Goal: Task Accomplishment & Management: Use online tool/utility

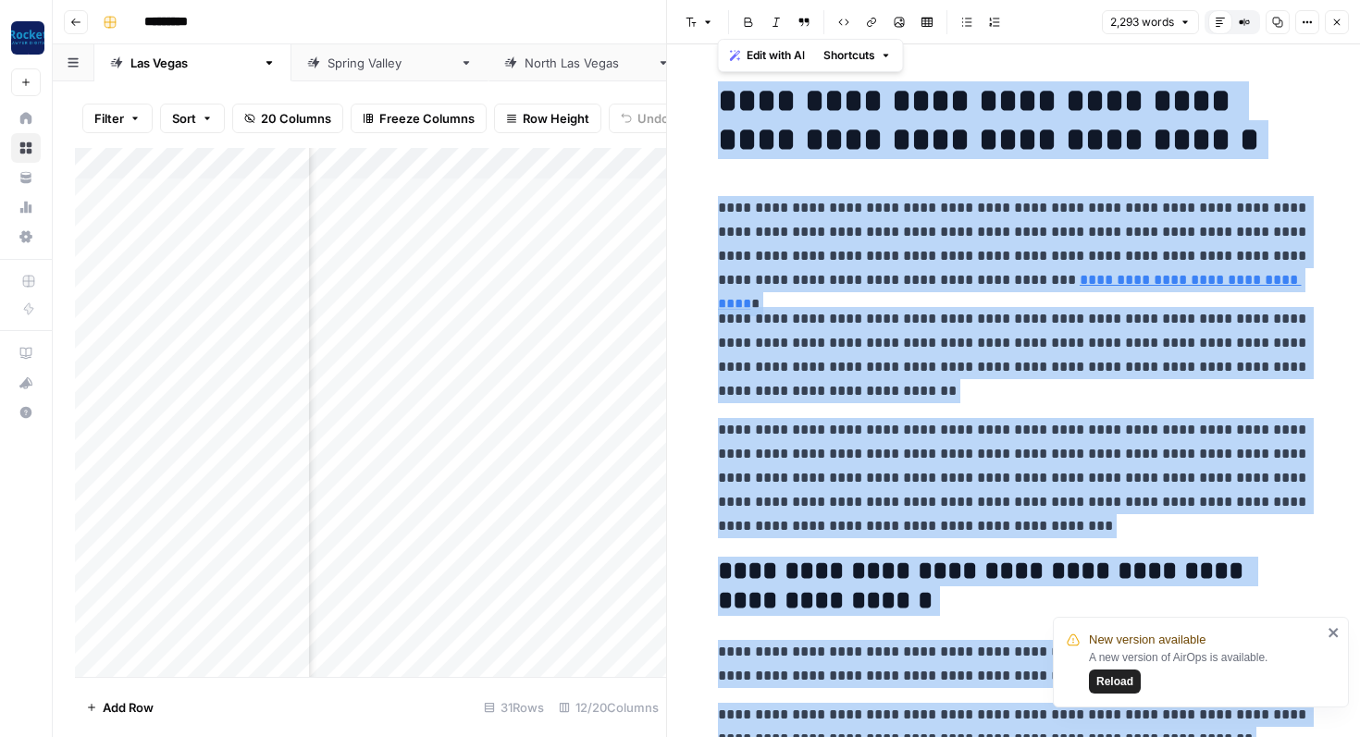
click at [874, 241] on p "**********" at bounding box center [1014, 244] width 592 height 96
copy div "**********"
click at [874, 241] on p "**********" at bounding box center [1014, 244] width 592 height 96
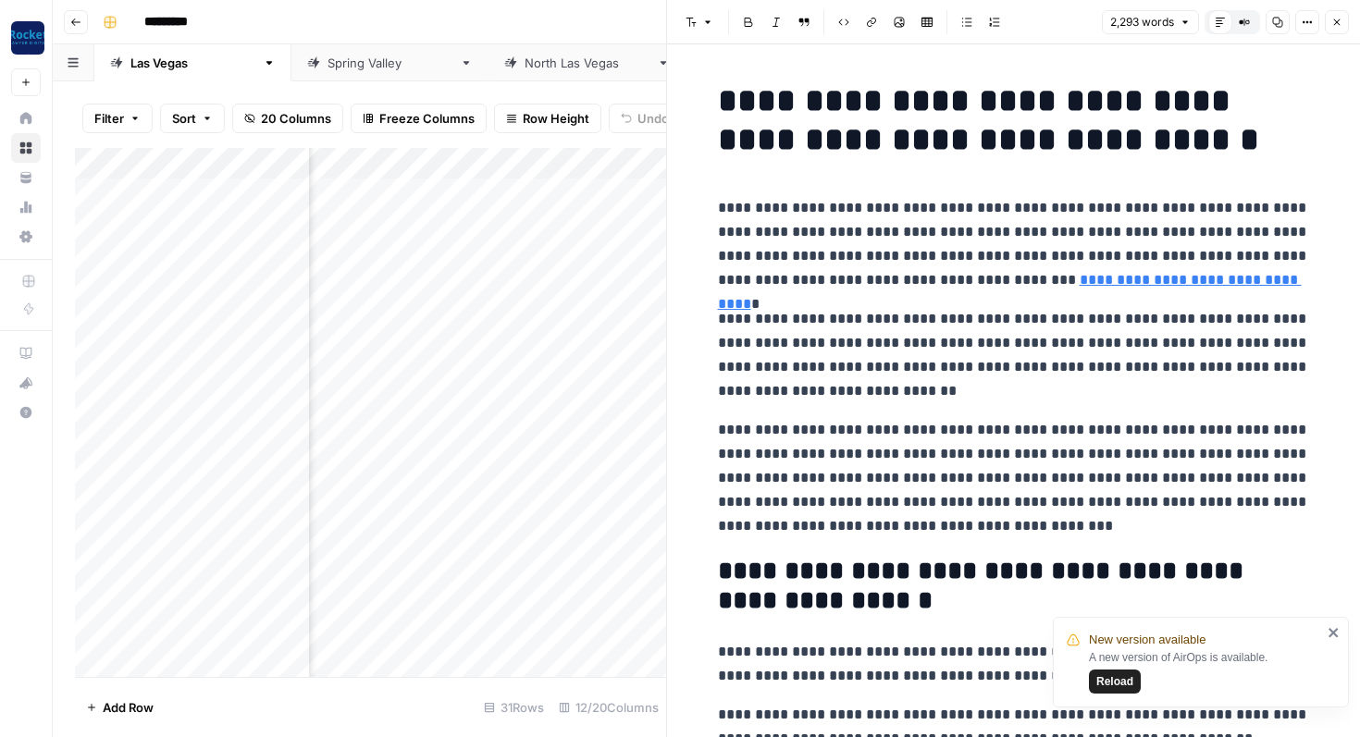
scroll to position [0, 1117]
click at [1331, 20] on icon "button" at bounding box center [1336, 22] width 11 height 11
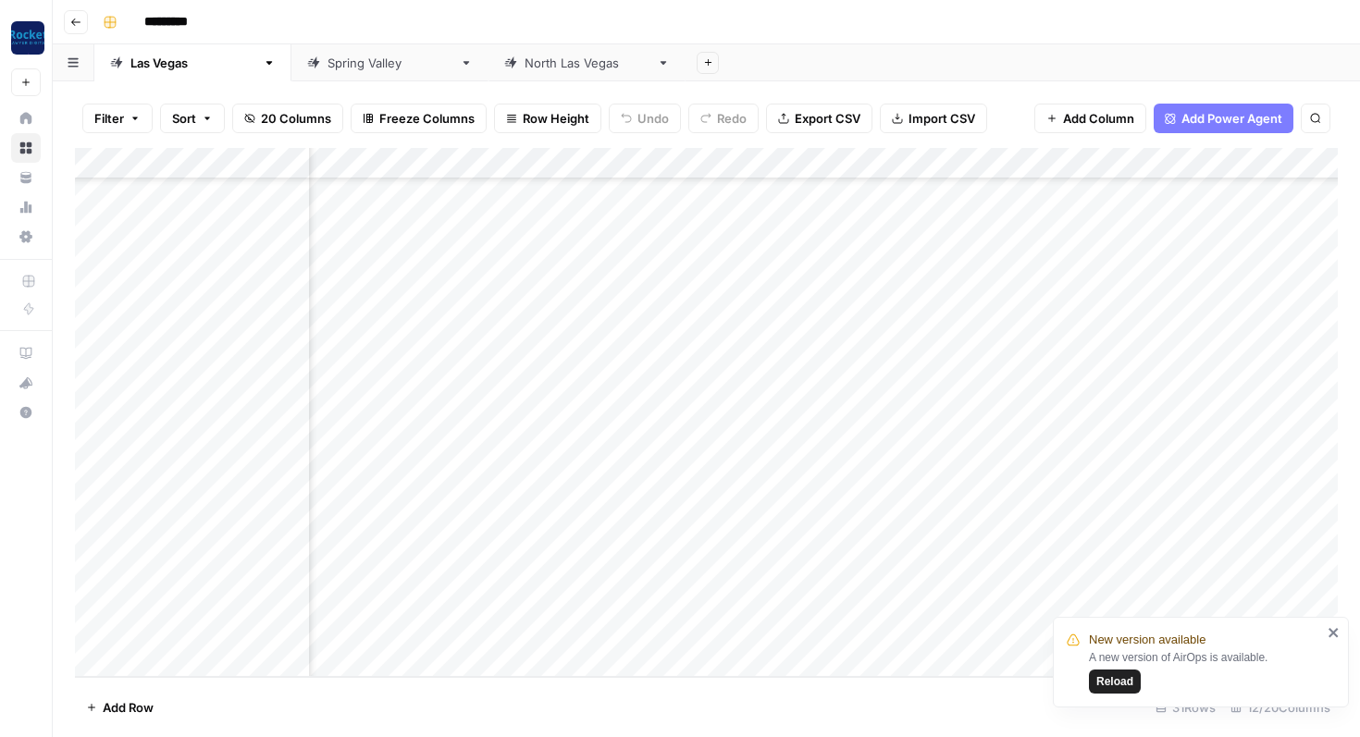
scroll to position [507, 719]
click at [1010, 440] on div "Add Column" at bounding box center [706, 412] width 1263 height 529
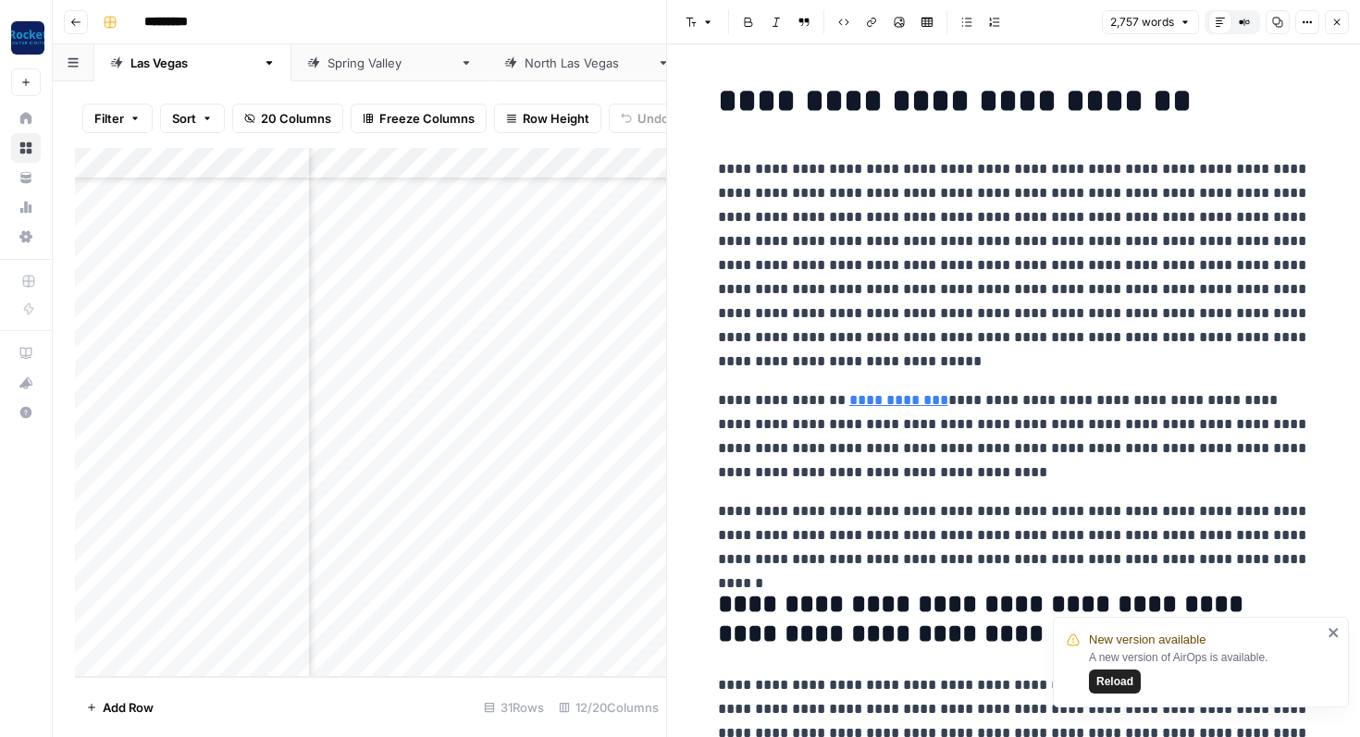
click at [911, 216] on p "**********" at bounding box center [1014, 265] width 592 height 216
copy div "**********"
click at [1340, 22] on icon "button" at bounding box center [1336, 22] width 11 height 11
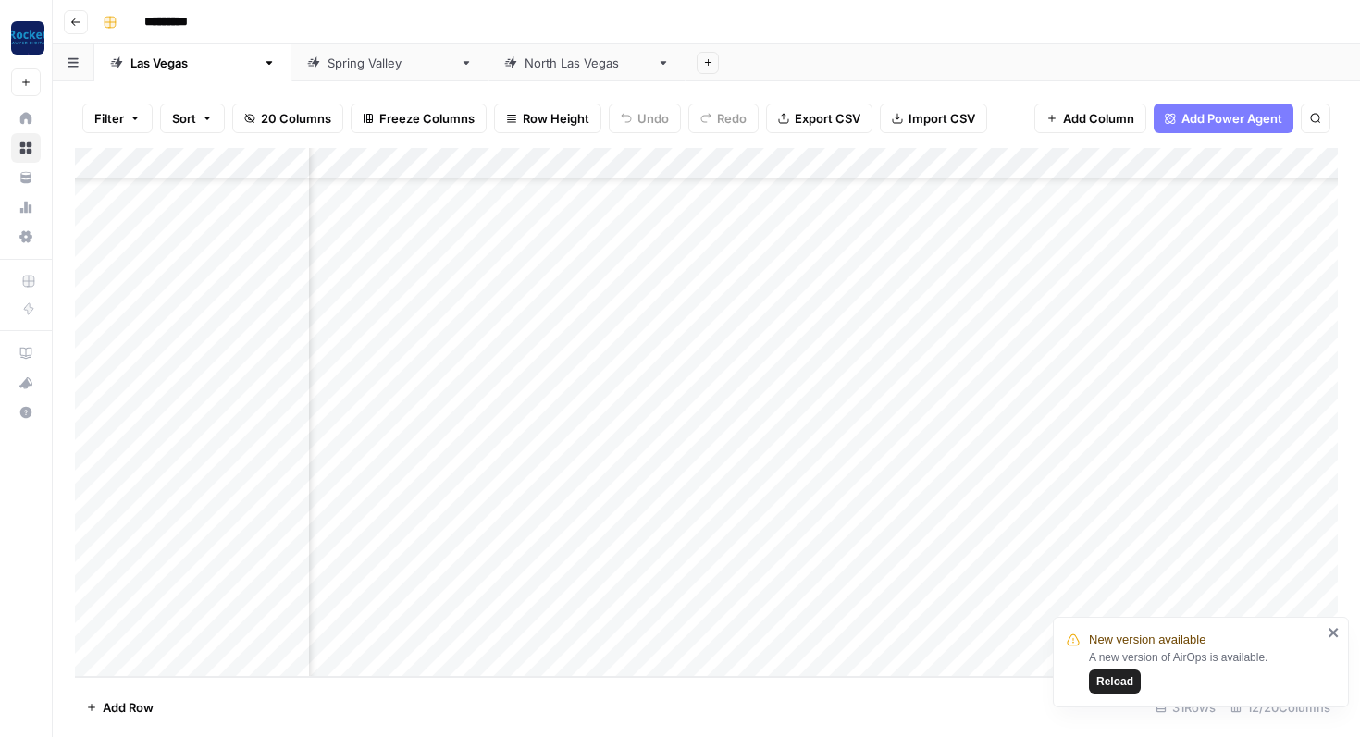
click at [201, 569] on div "Add Column" at bounding box center [706, 412] width 1263 height 529
click at [193, 569] on div "Add Column" at bounding box center [706, 412] width 1263 height 529
click at [198, 568] on div "Add Column" at bounding box center [706, 412] width 1263 height 529
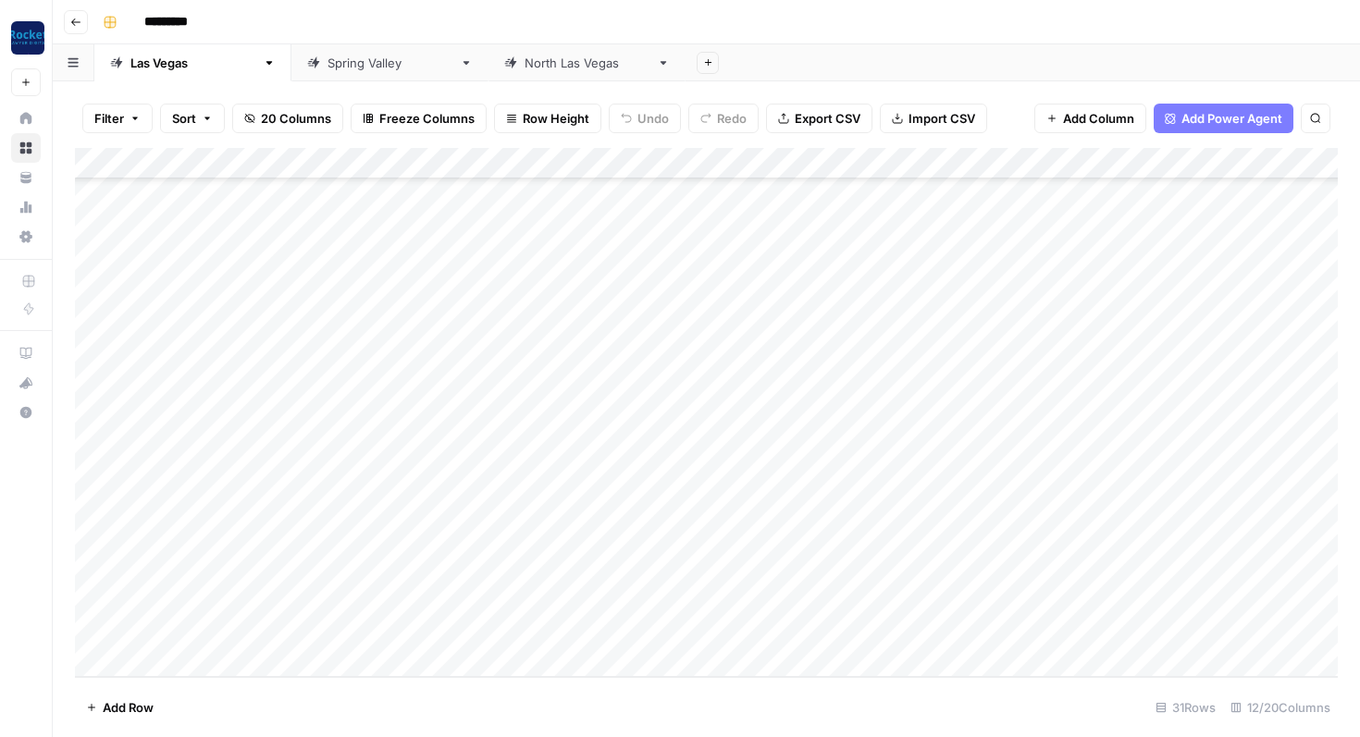
click at [198, 568] on div "Add Column" at bounding box center [706, 412] width 1263 height 529
type textarea "**********"
click at [459, 563] on div "Add Column" at bounding box center [706, 412] width 1263 height 529
click at [625, 563] on div "Add Column" at bounding box center [706, 412] width 1263 height 529
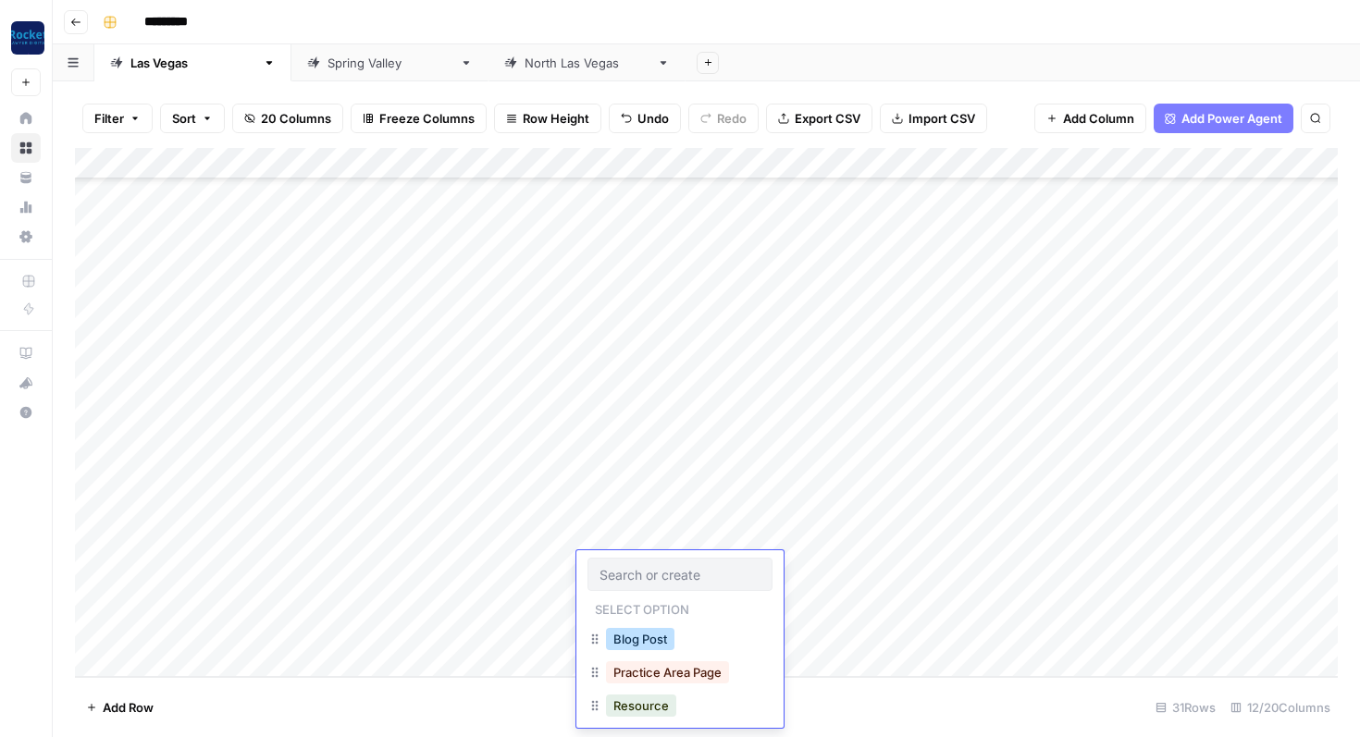
click at [663, 647] on button "Blog Post" at bounding box center [640, 639] width 68 height 22
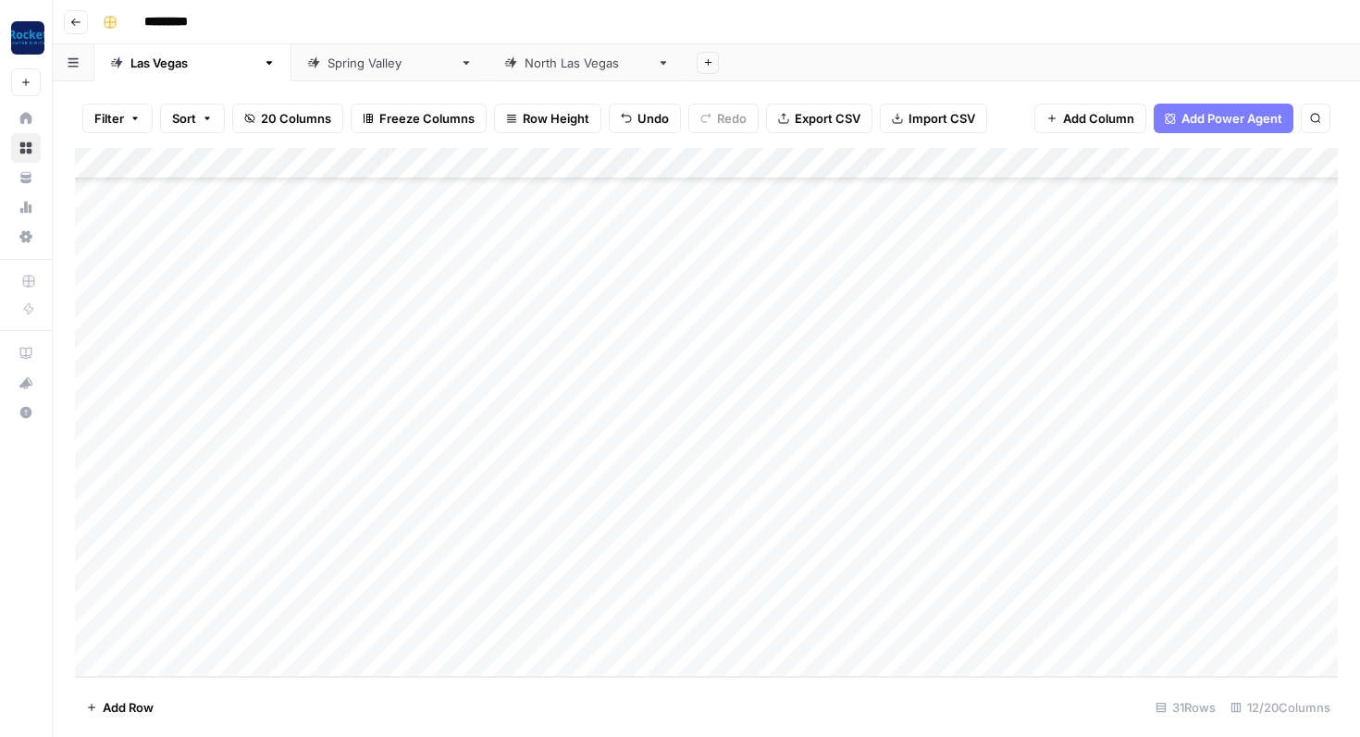
click at [191, 605] on div "Add Column" at bounding box center [706, 412] width 1263 height 529
type textarea "**********"
click at [487, 585] on div "Add Column" at bounding box center [706, 412] width 1263 height 529
click at [644, 596] on div "Add Column" at bounding box center [706, 412] width 1263 height 529
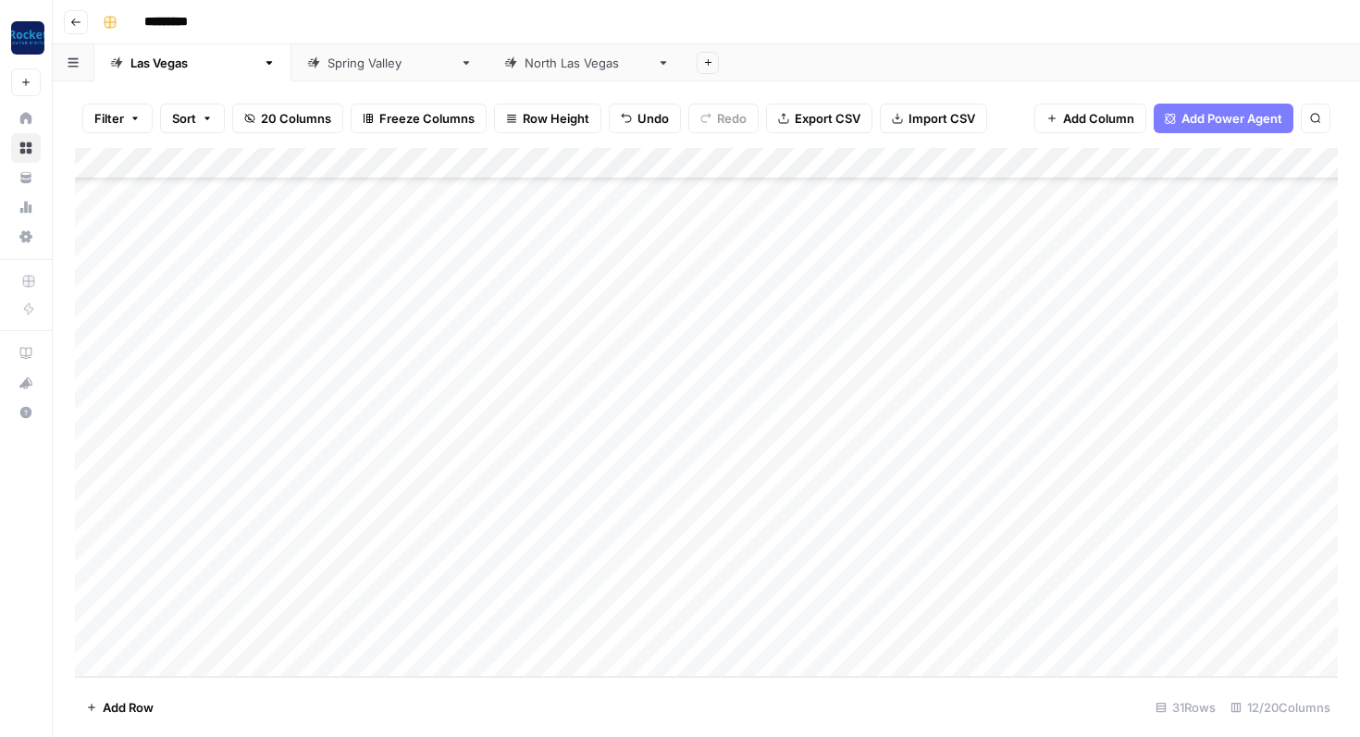
click at [644, 596] on div "Add Column" at bounding box center [706, 412] width 1263 height 529
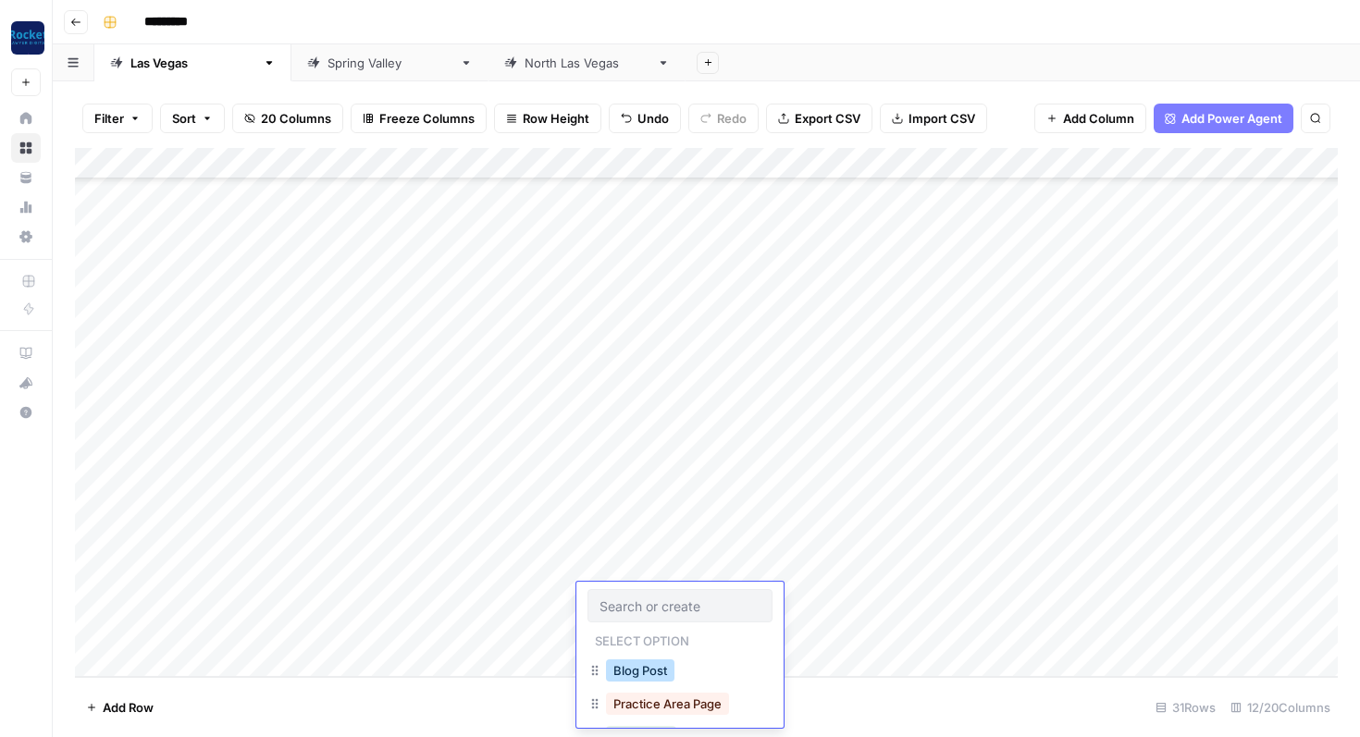
click at [653, 664] on button "Blog Post" at bounding box center [640, 671] width 68 height 22
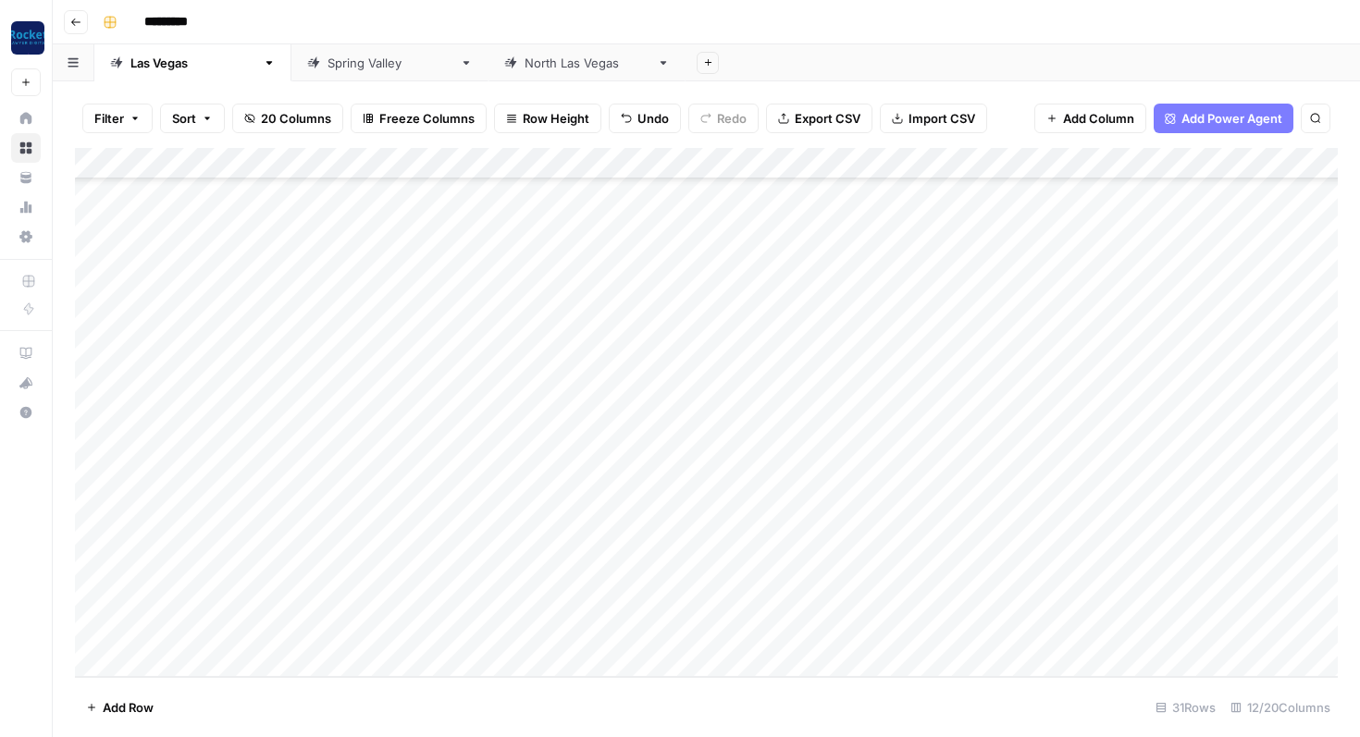
click at [485, 563] on div "Add Column" at bounding box center [706, 412] width 1263 height 529
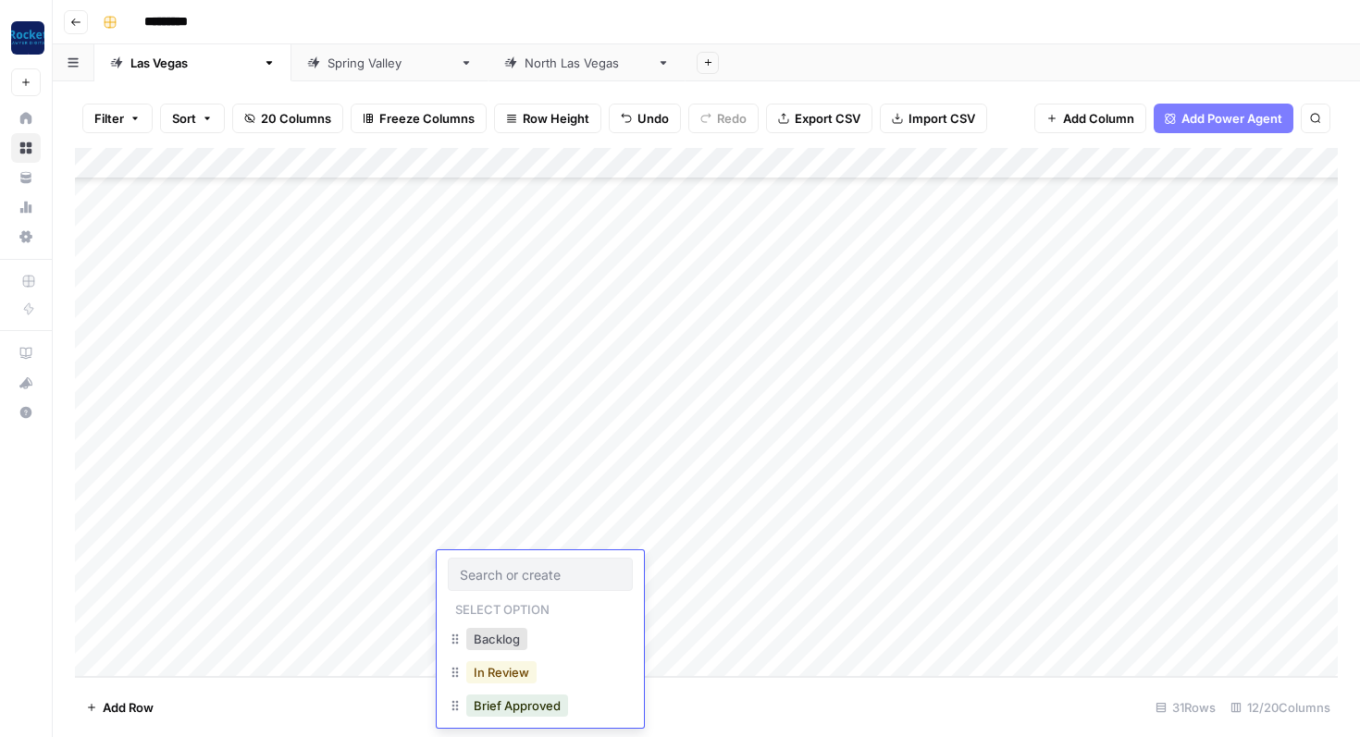
click at [495, 669] on button "In Review" at bounding box center [501, 673] width 70 height 22
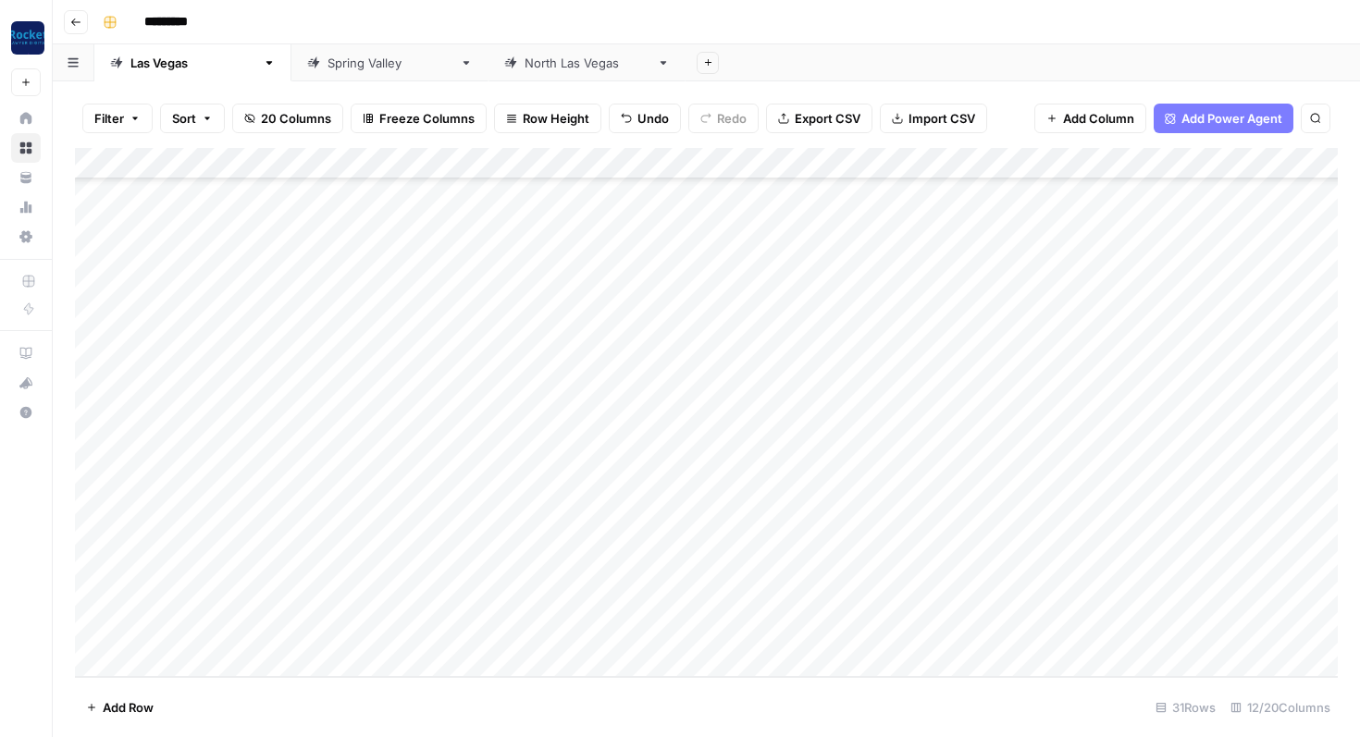
click at [469, 603] on div "Add Column" at bounding box center [706, 412] width 1263 height 529
click at [503, 699] on button "In Review" at bounding box center [501, 704] width 70 height 22
click at [199, 628] on div "Add Column" at bounding box center [706, 412] width 1263 height 529
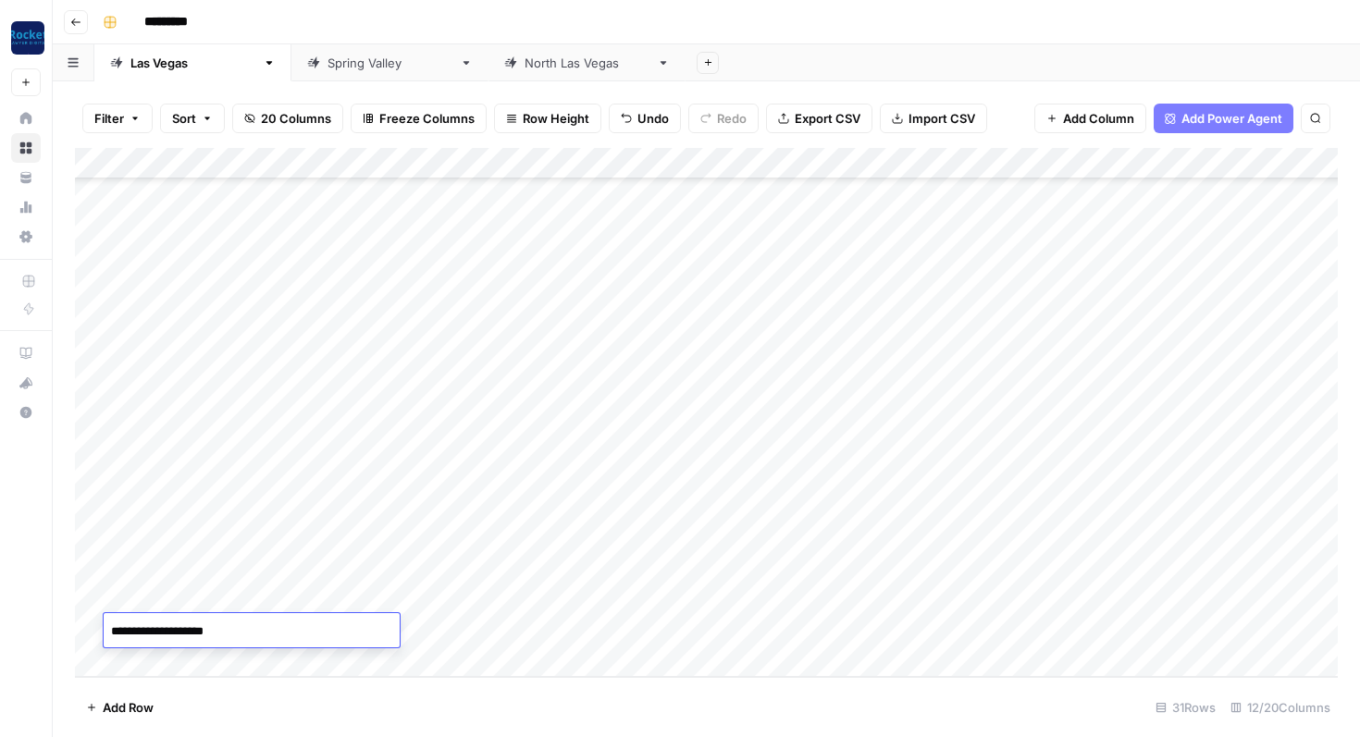
click at [106, 630] on textarea "**********" at bounding box center [252, 632] width 296 height 26
type textarea "**********"
click at [526, 637] on div "Add Column" at bounding box center [706, 412] width 1263 height 529
click at [648, 641] on div "Add Column" at bounding box center [706, 412] width 1263 height 529
click at [637, 626] on div "Add Column" at bounding box center [706, 412] width 1263 height 529
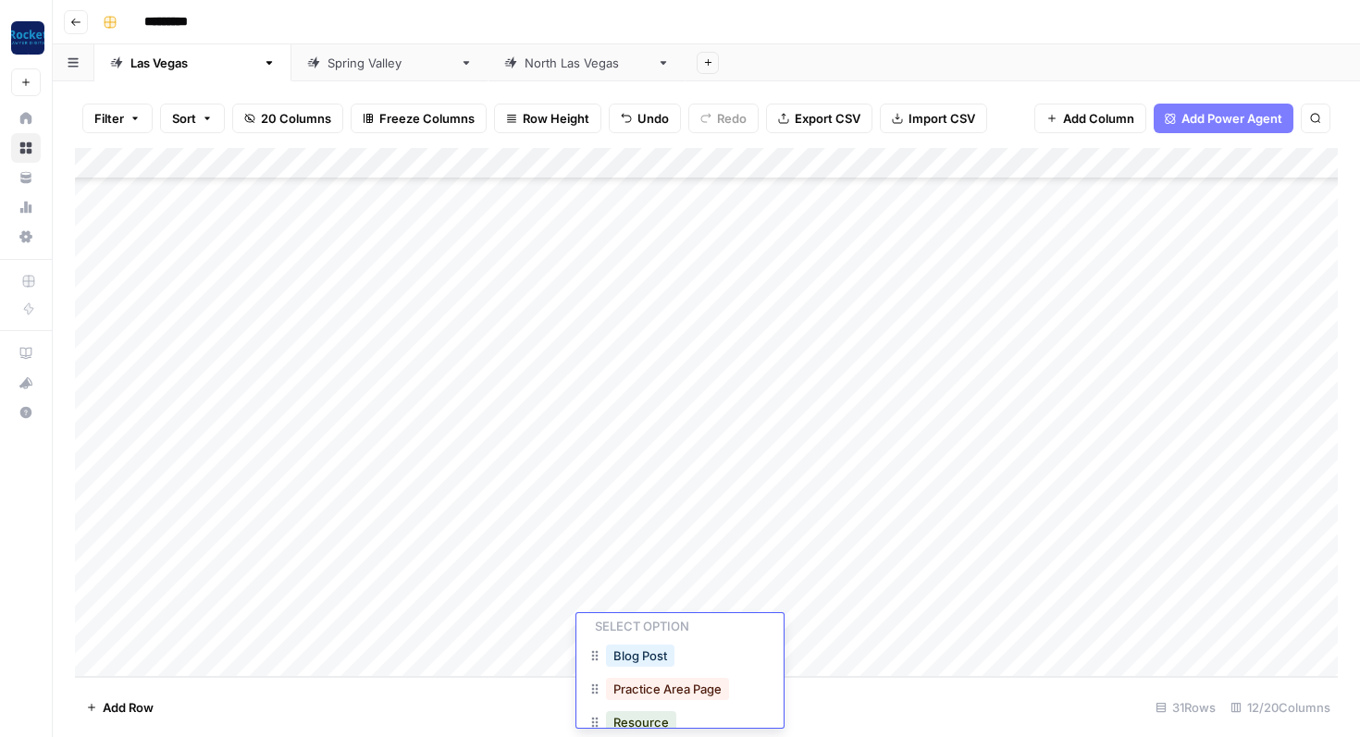
scroll to position [49, 0]
click at [648, 686] on button "Practice Area Page" at bounding box center [667, 686] width 123 height 22
click at [513, 622] on div "Add Column" at bounding box center [706, 412] width 1263 height 529
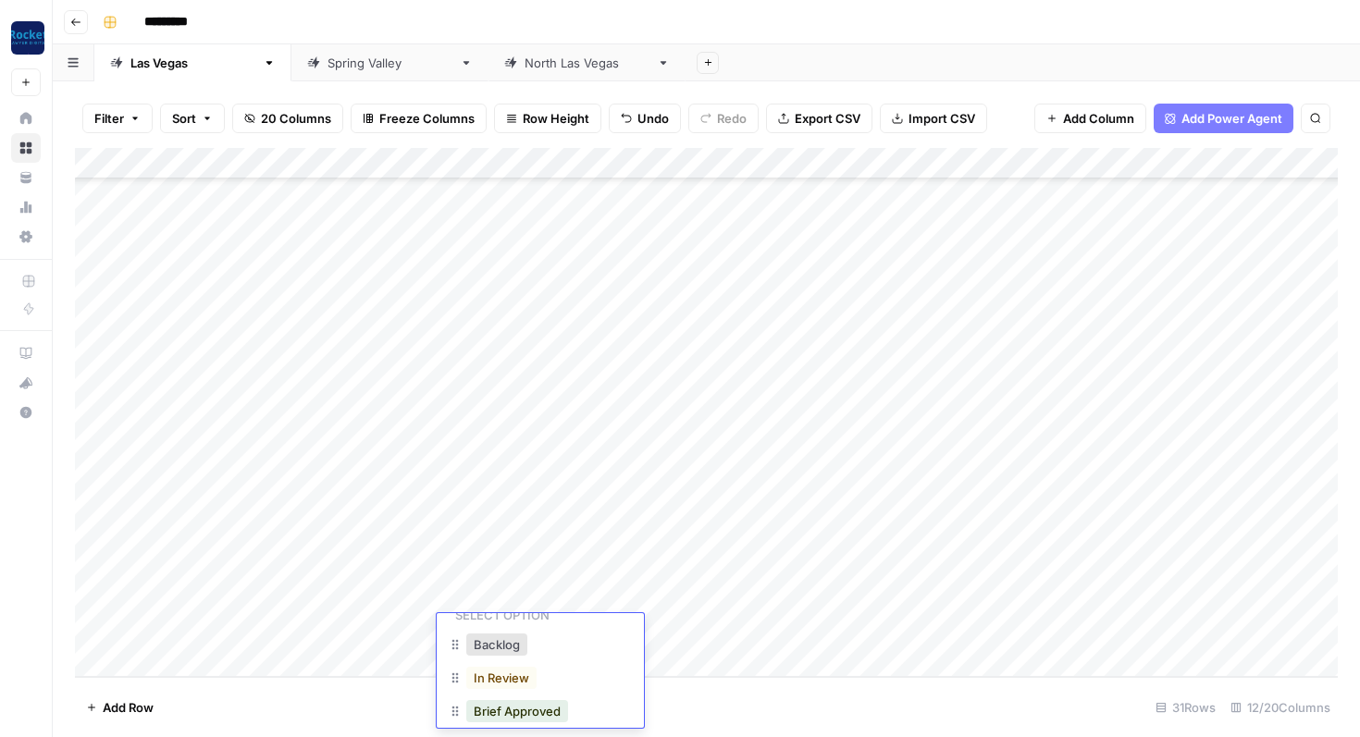
scroll to position [68, 0]
click at [510, 667] on button "In Review" at bounding box center [501, 667] width 70 height 22
click at [973, 563] on div "Add Column" at bounding box center [706, 412] width 1263 height 529
click at [827, 565] on div "Add Column" at bounding box center [706, 412] width 1263 height 529
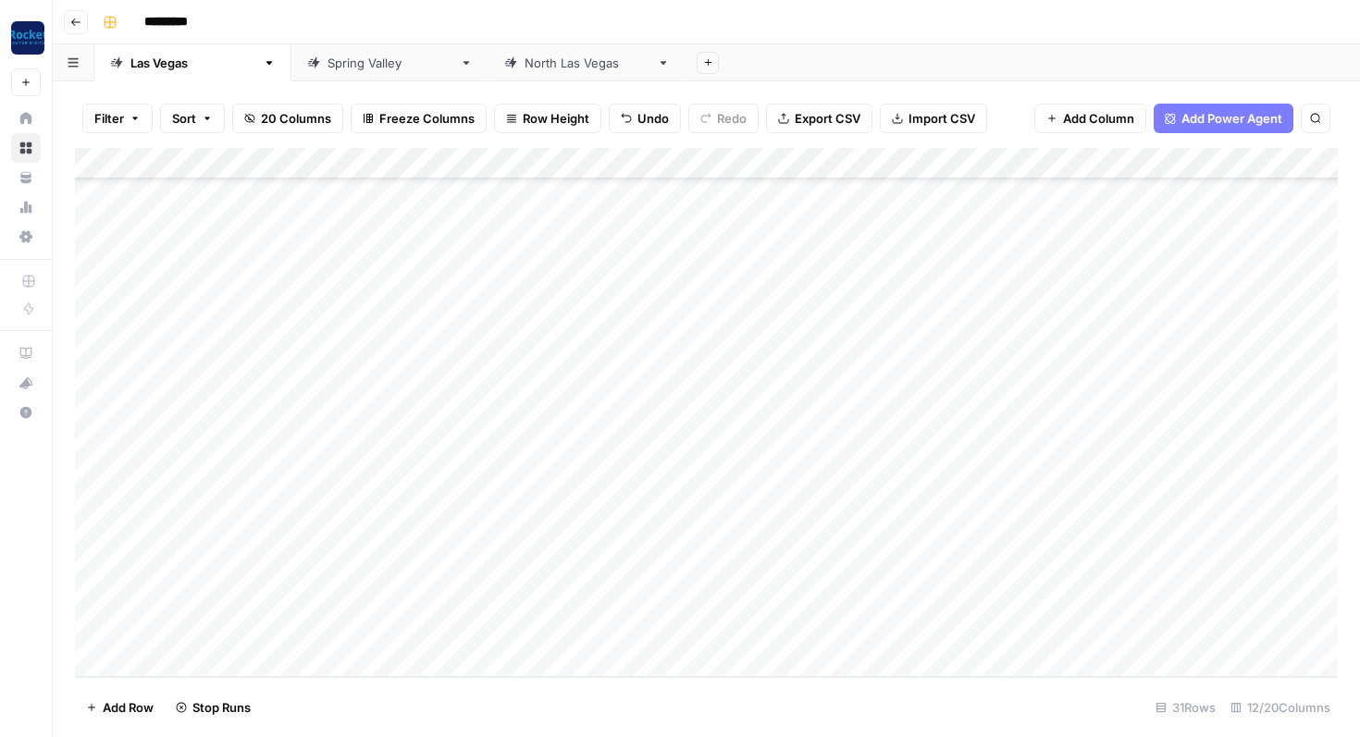
click at [824, 600] on div "Add Column" at bounding box center [706, 412] width 1263 height 529
click at [825, 627] on div "Add Column" at bounding box center [706, 412] width 1263 height 529
click at [854, 572] on div "Add Column" at bounding box center [706, 412] width 1263 height 529
click at [899, 567] on div "Add Column" at bounding box center [706, 412] width 1263 height 529
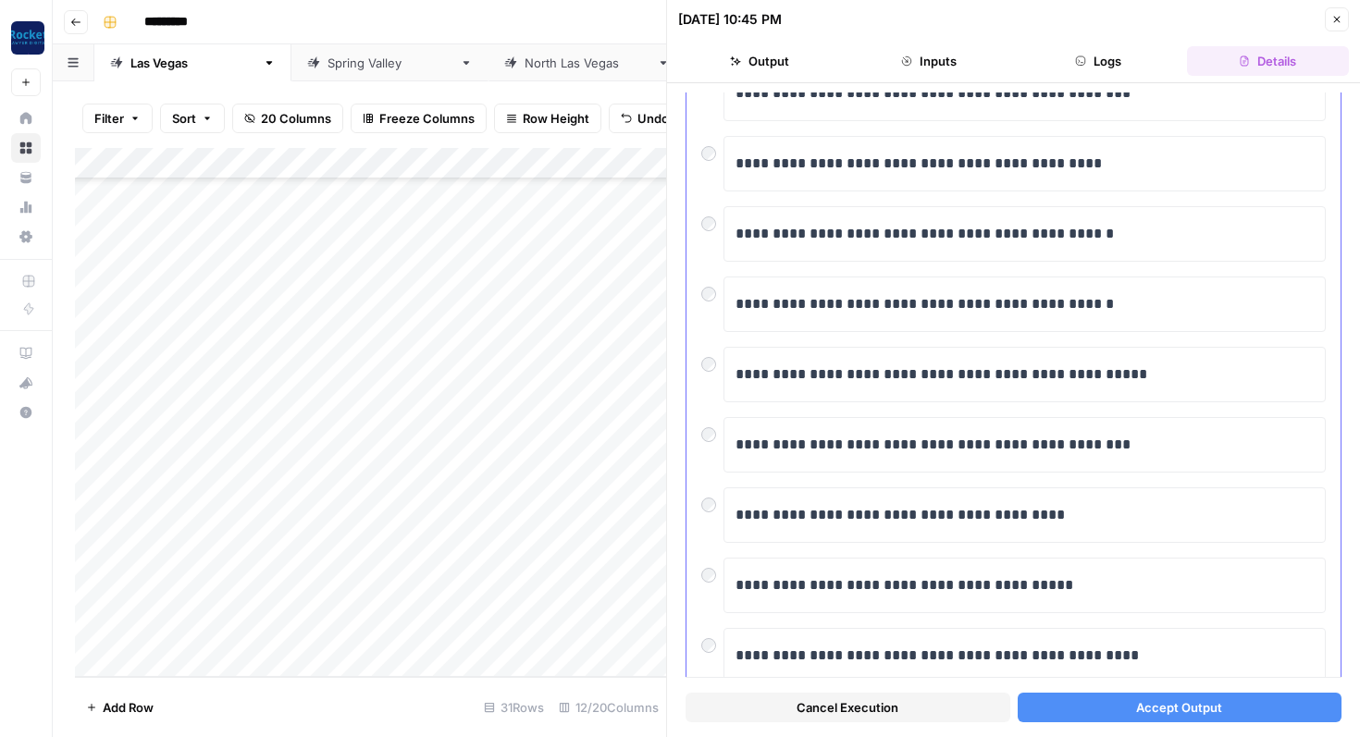
scroll to position [233, 0]
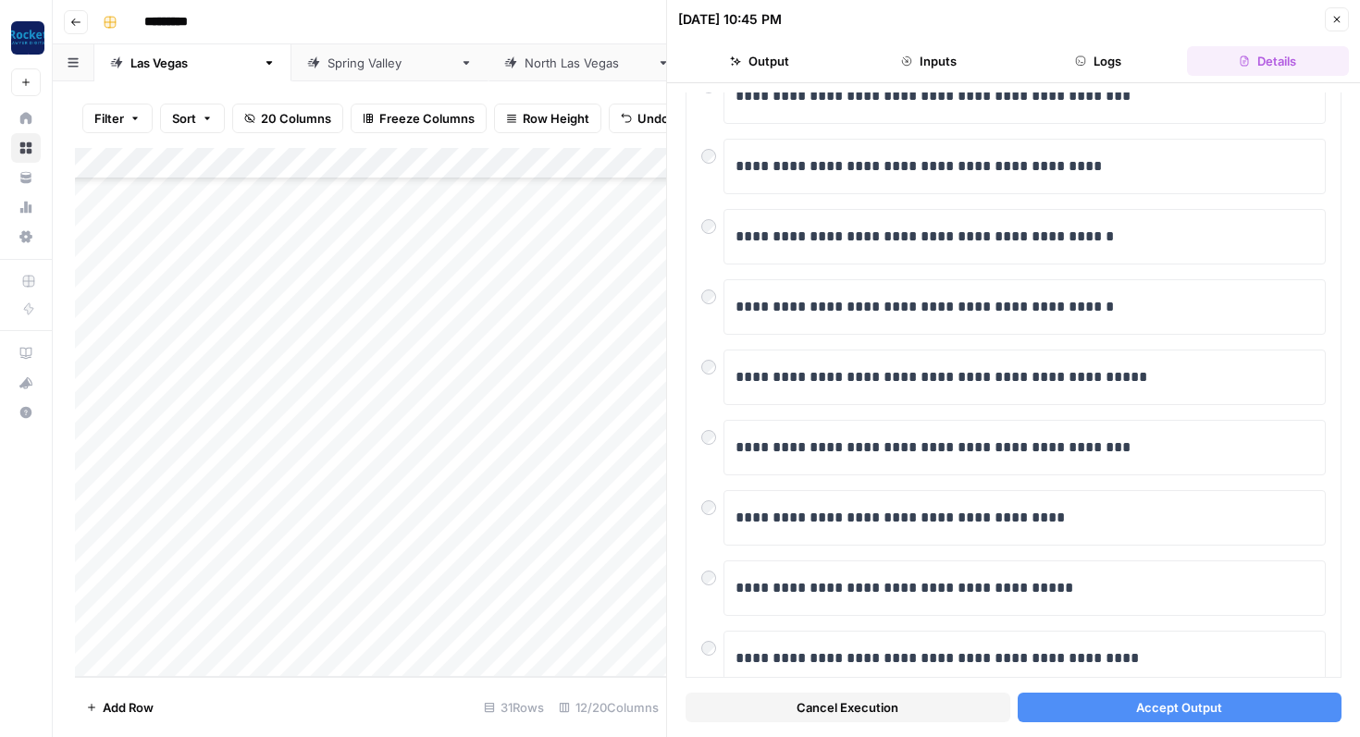
click at [1077, 708] on button "Accept Output" at bounding box center [1180, 708] width 325 height 30
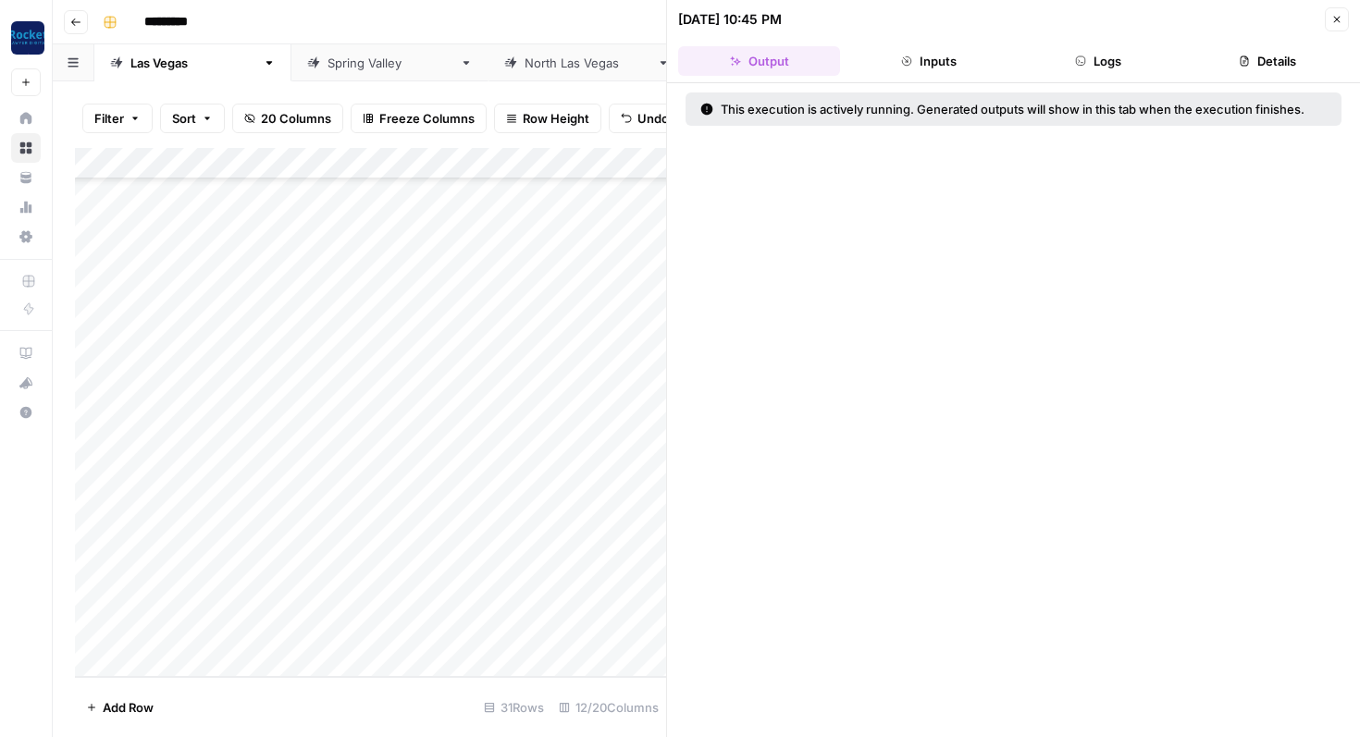
click at [1334, 18] on icon "button" at bounding box center [1336, 19] width 11 height 11
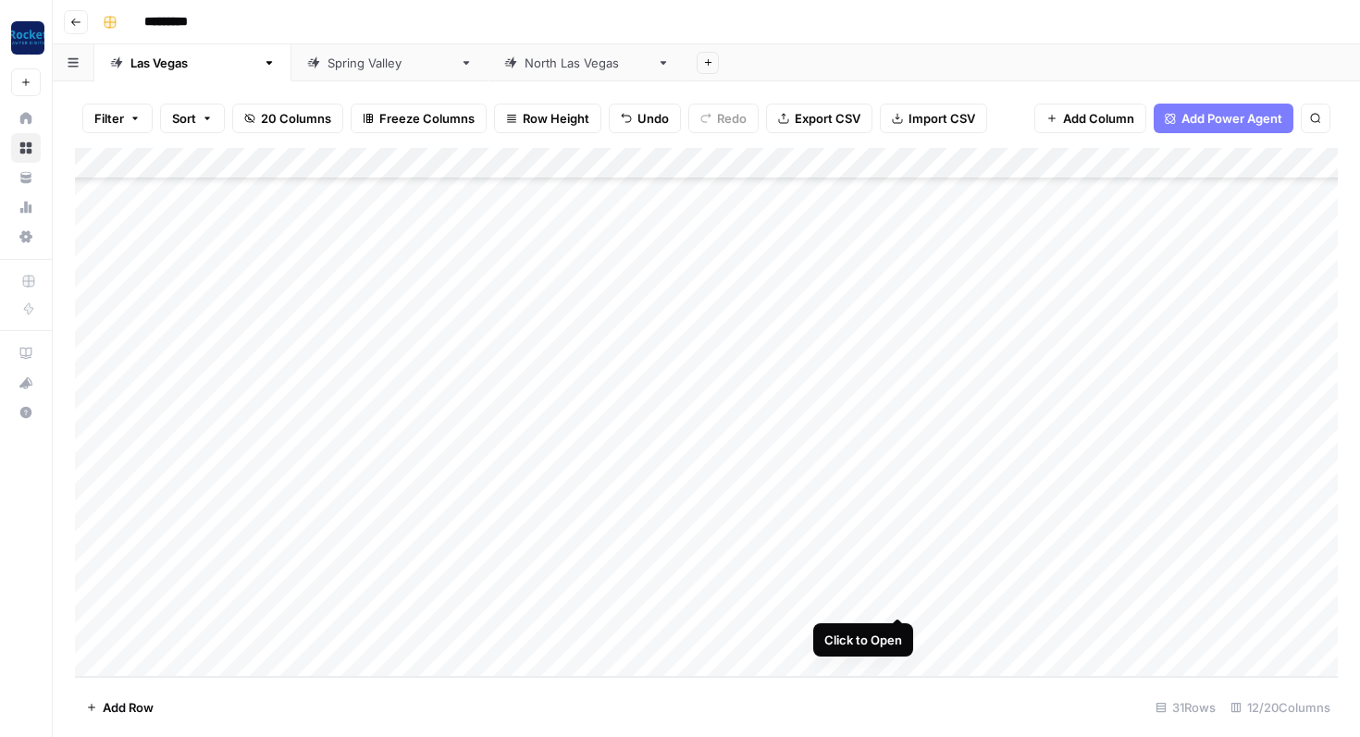
click at [900, 596] on div "Add Column" at bounding box center [706, 412] width 1263 height 529
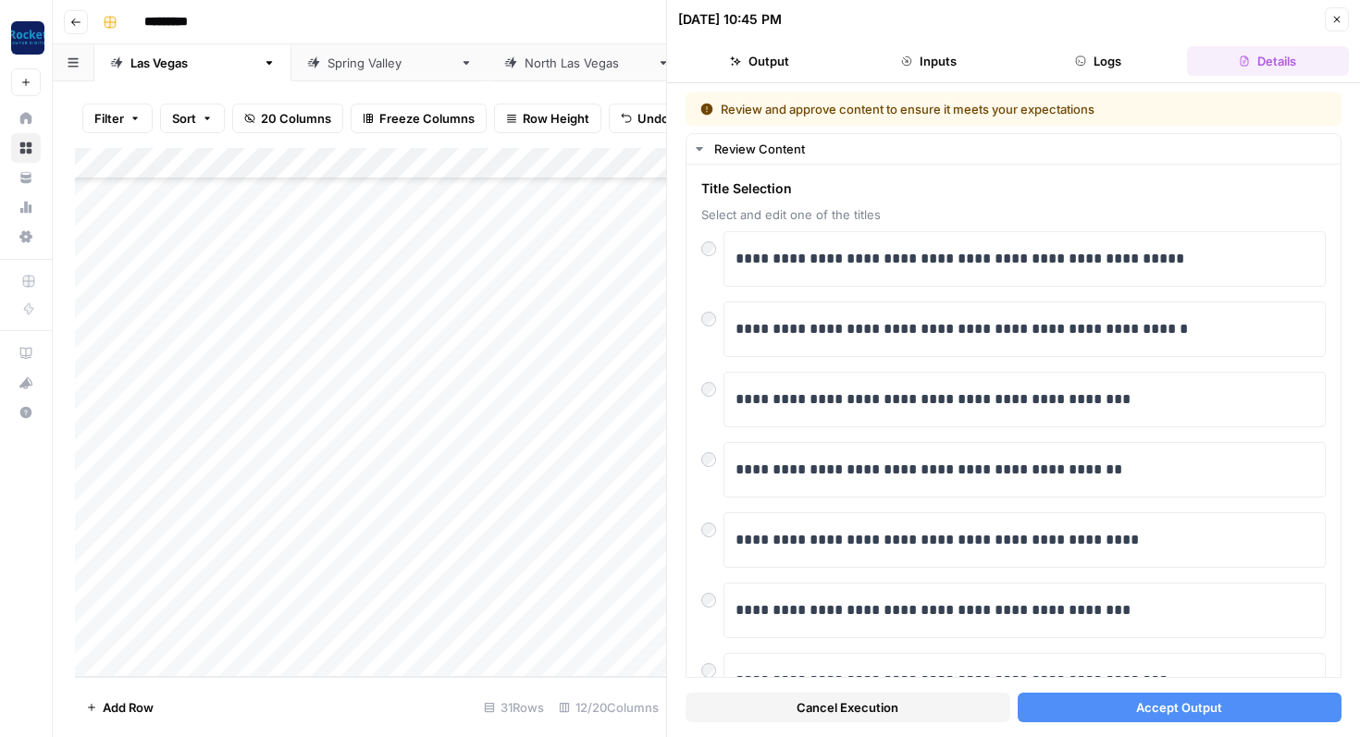
click at [1105, 710] on button "Accept Output" at bounding box center [1180, 708] width 325 height 30
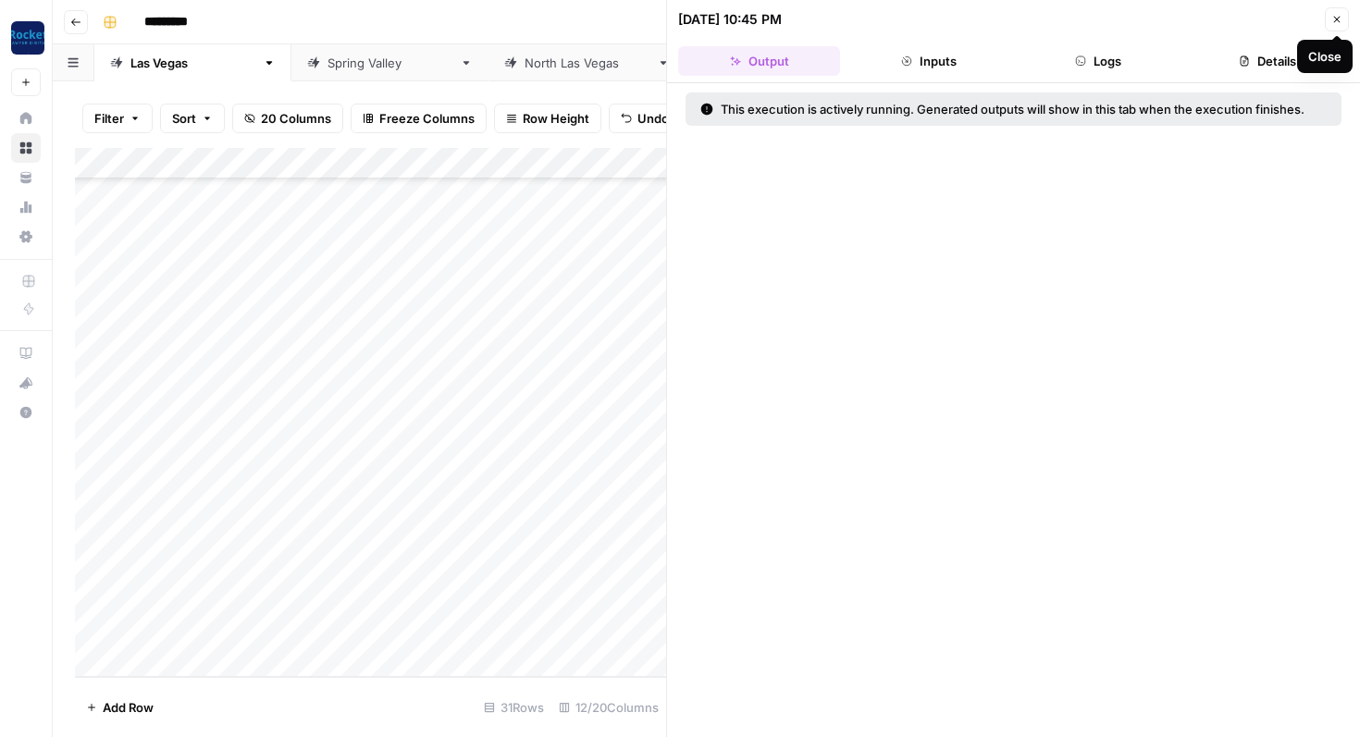
click at [1339, 18] on icon "button" at bounding box center [1336, 19] width 11 height 11
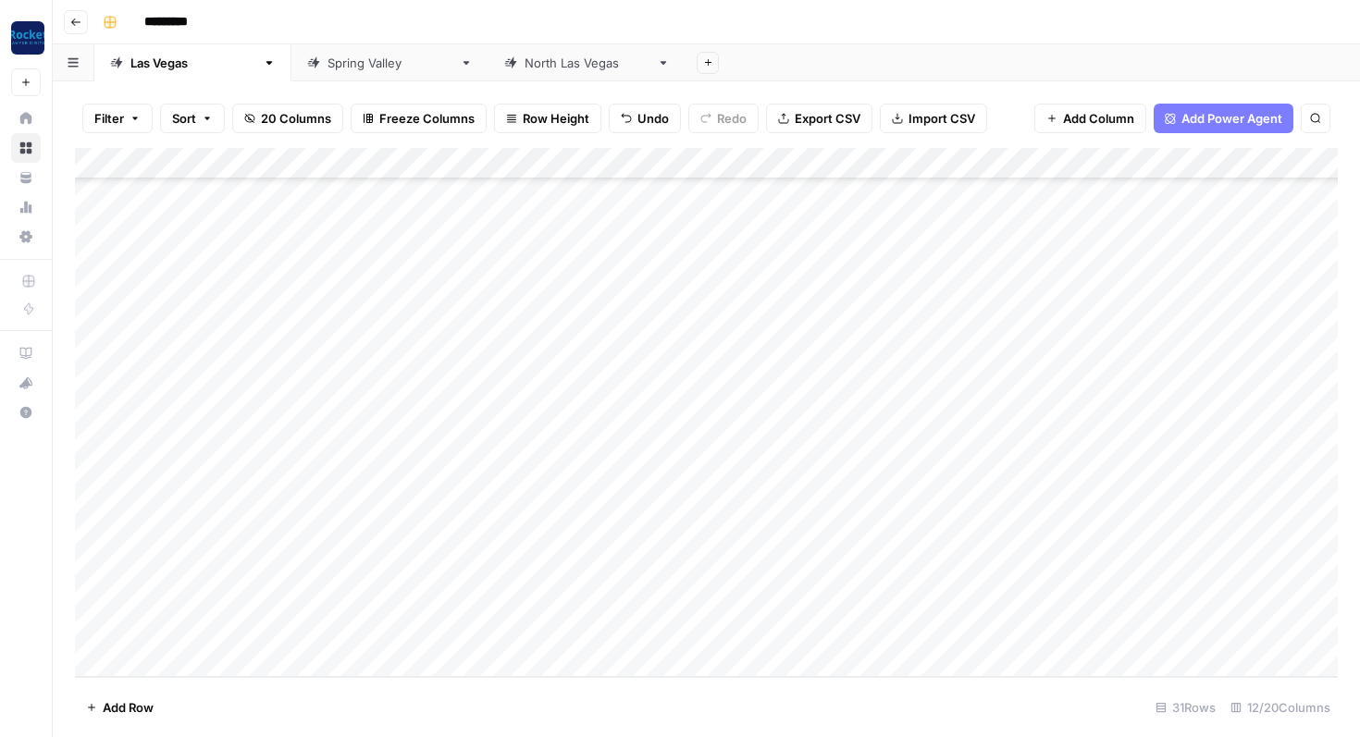
click at [899, 630] on div "Add Column" at bounding box center [706, 412] width 1263 height 529
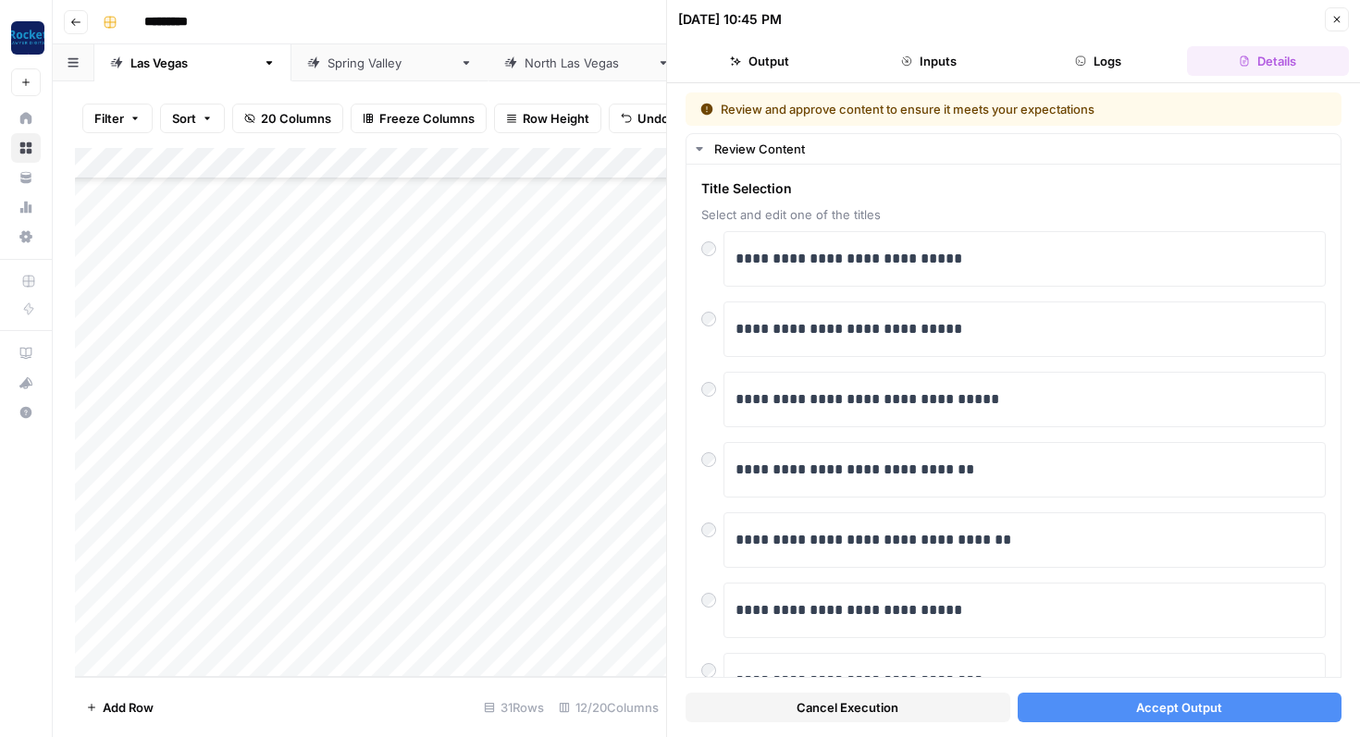
click at [1070, 711] on button "Accept Output" at bounding box center [1180, 708] width 325 height 30
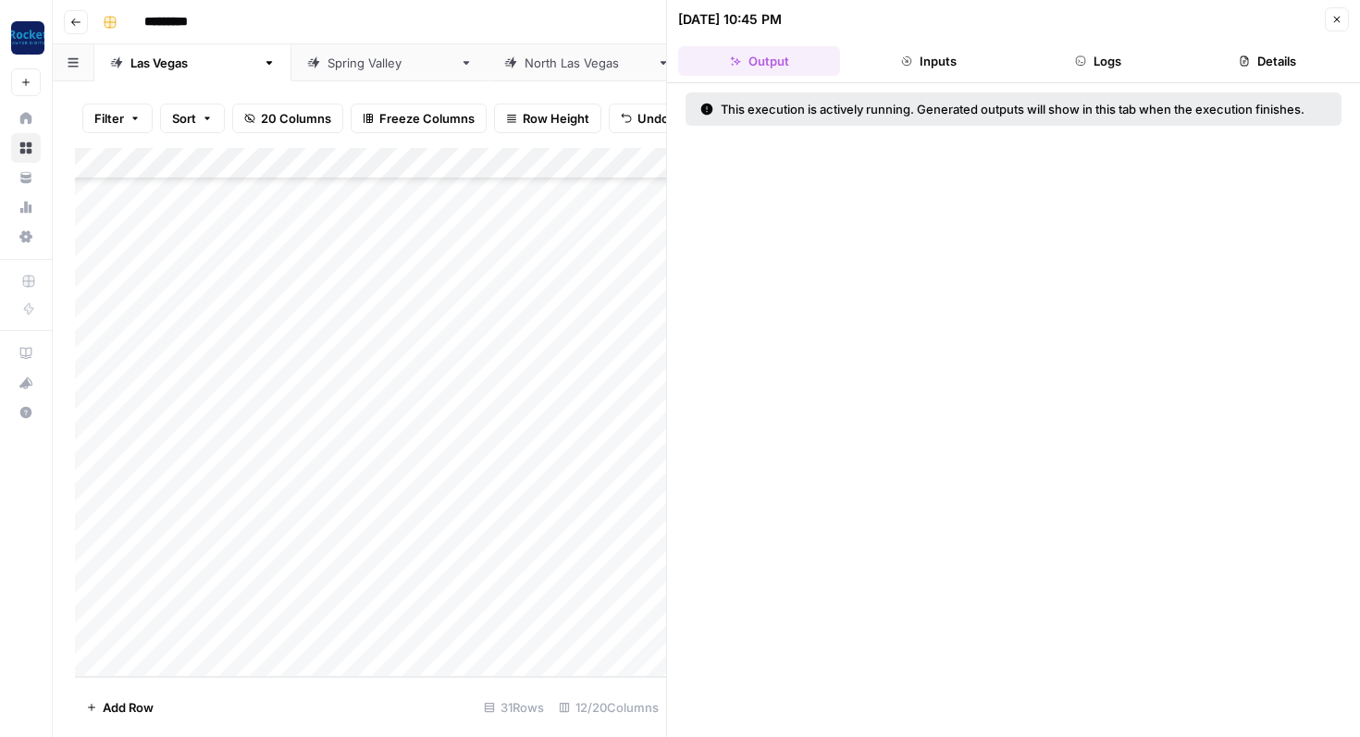
click at [1346, 21] on button "Close" at bounding box center [1337, 19] width 24 height 24
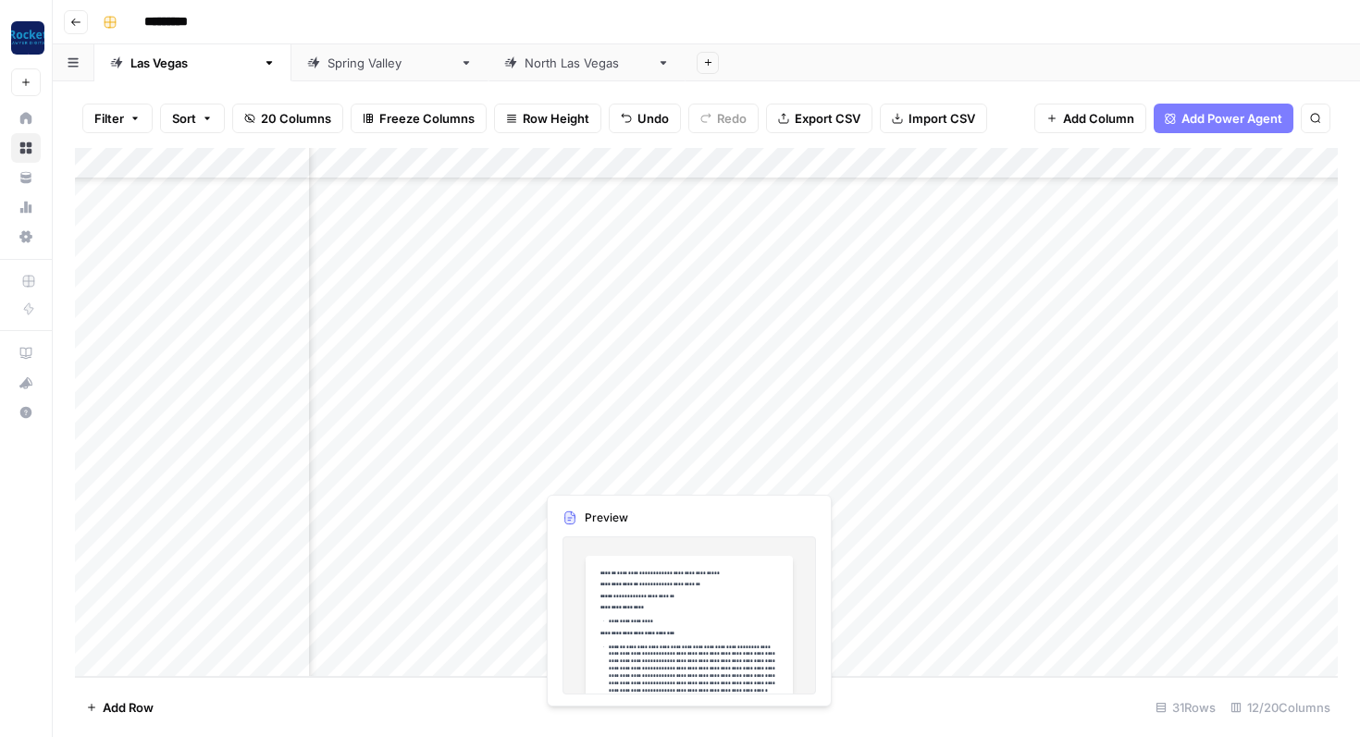
scroll to position [507, 232]
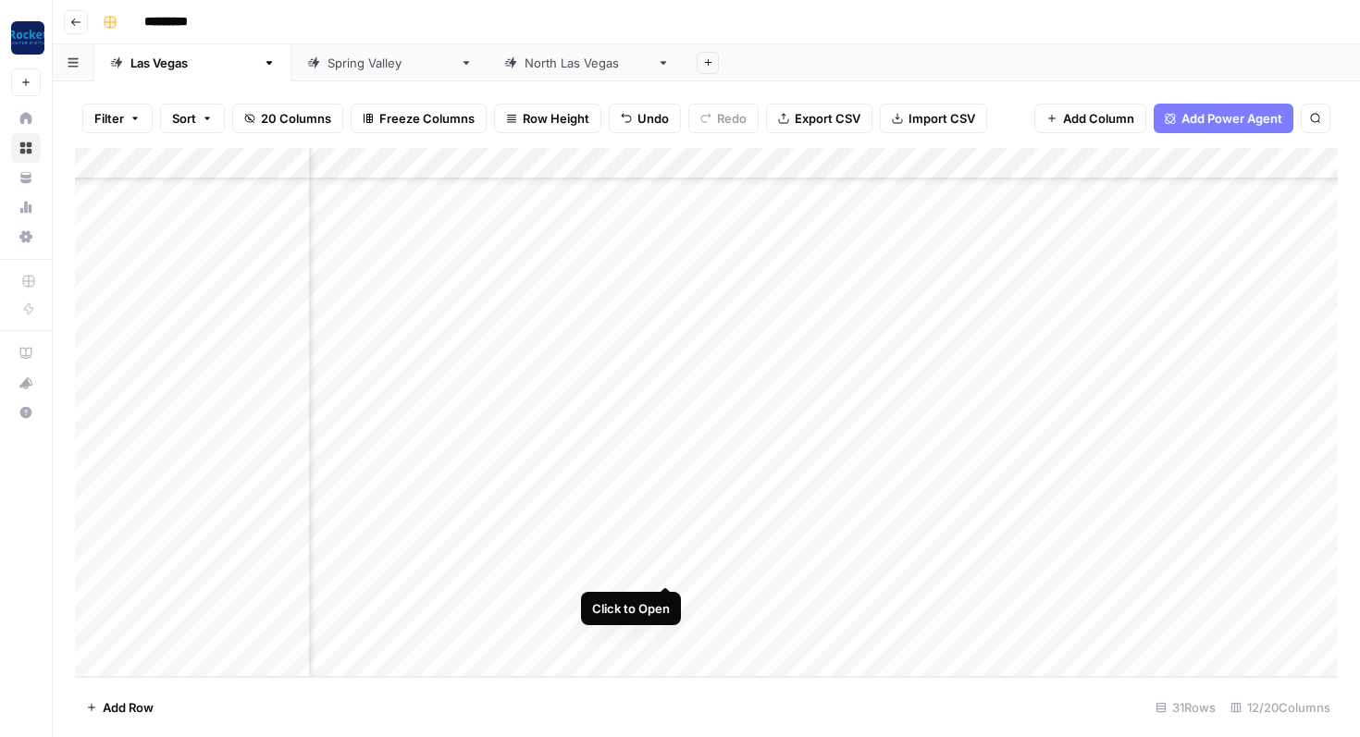
click at [661, 567] on div "Add Column" at bounding box center [706, 412] width 1263 height 529
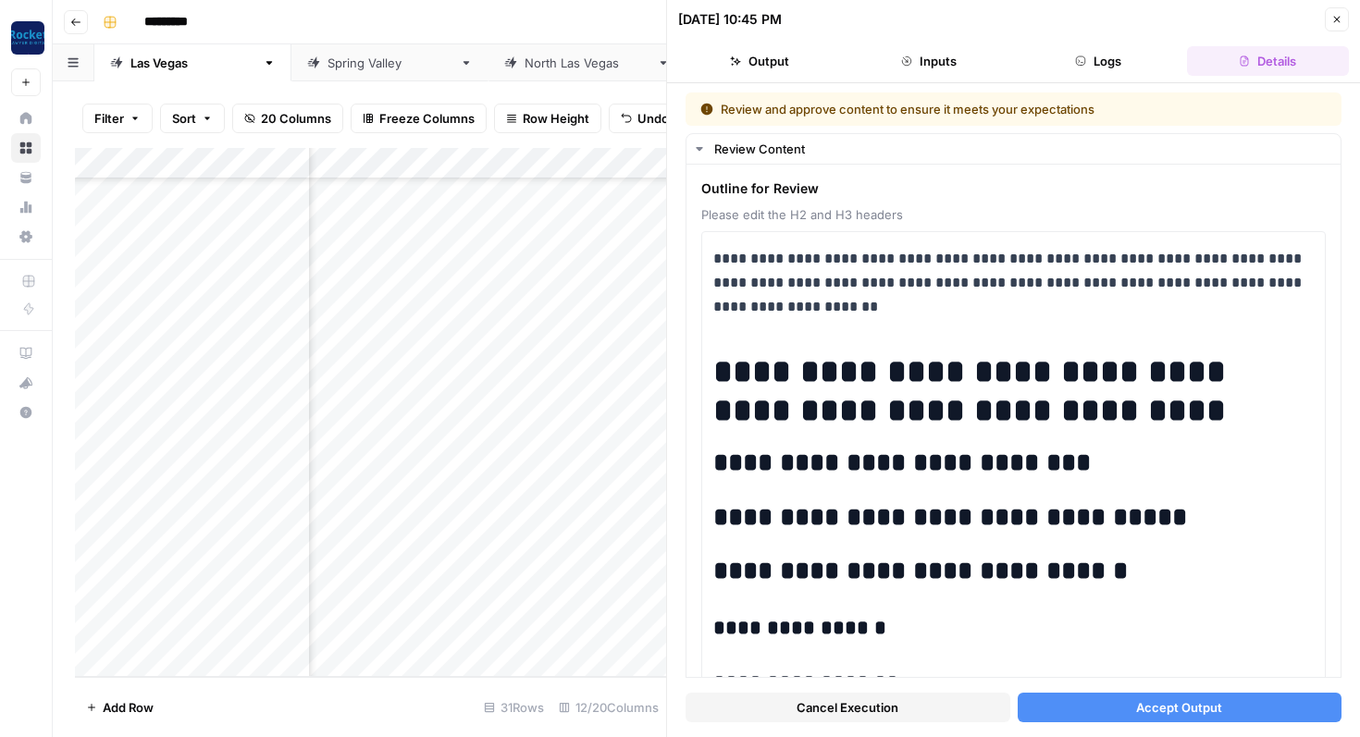
click at [1117, 706] on button "Accept Output" at bounding box center [1180, 708] width 325 height 30
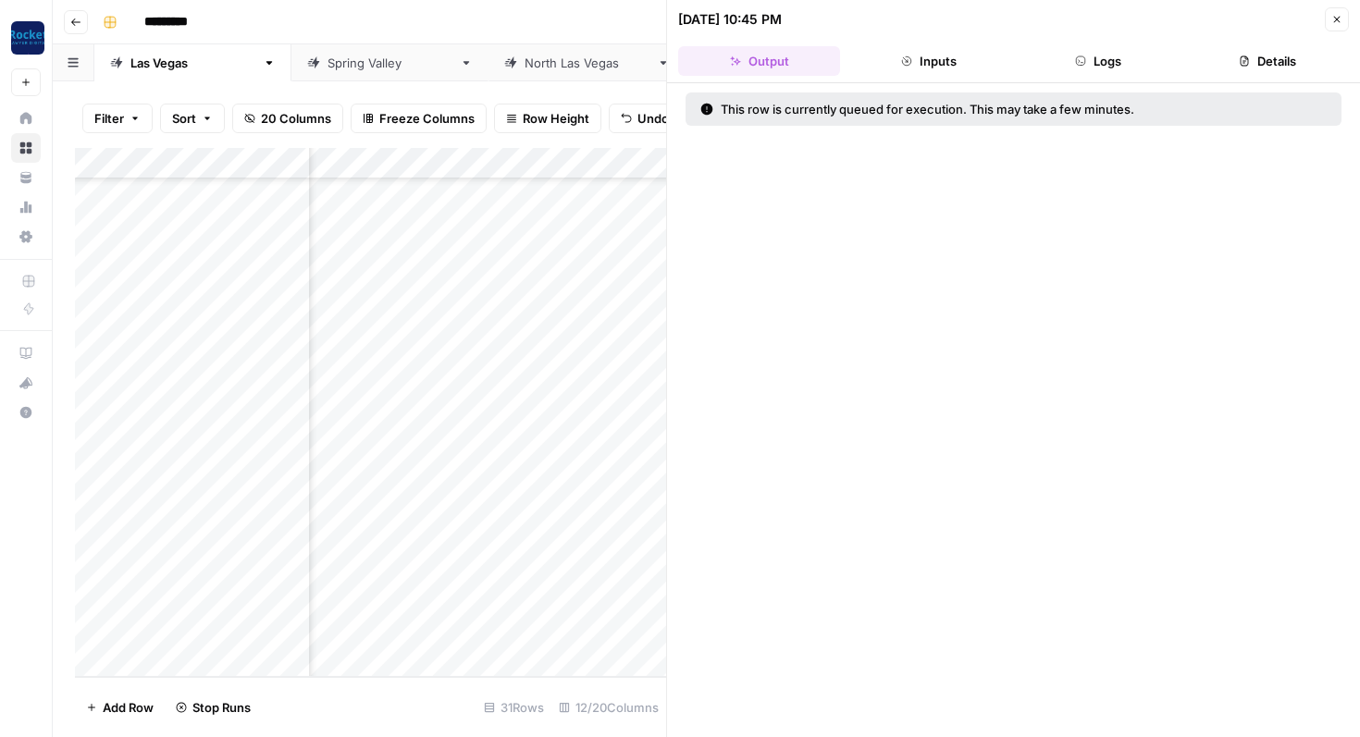
scroll to position [507, 318]
click at [575, 597] on div "Add Column" at bounding box center [370, 412] width 591 height 529
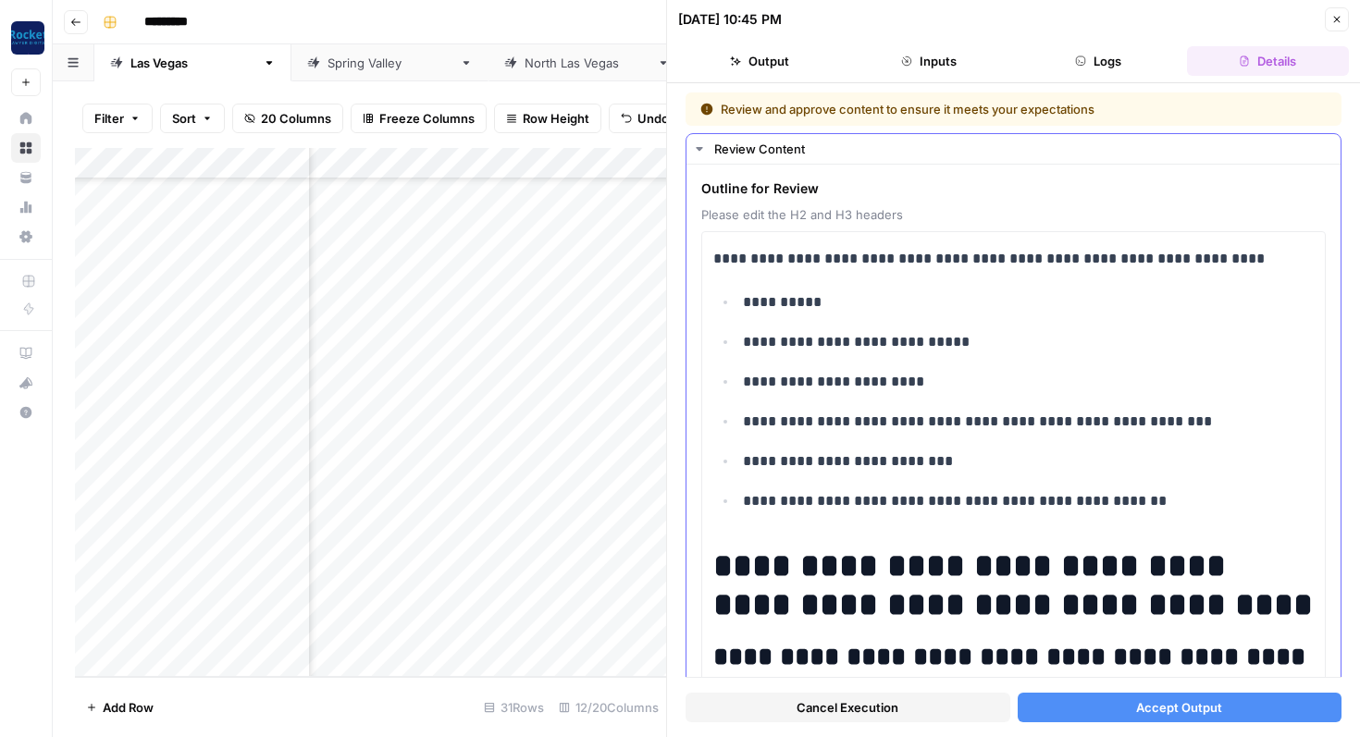
scroll to position [17, 0]
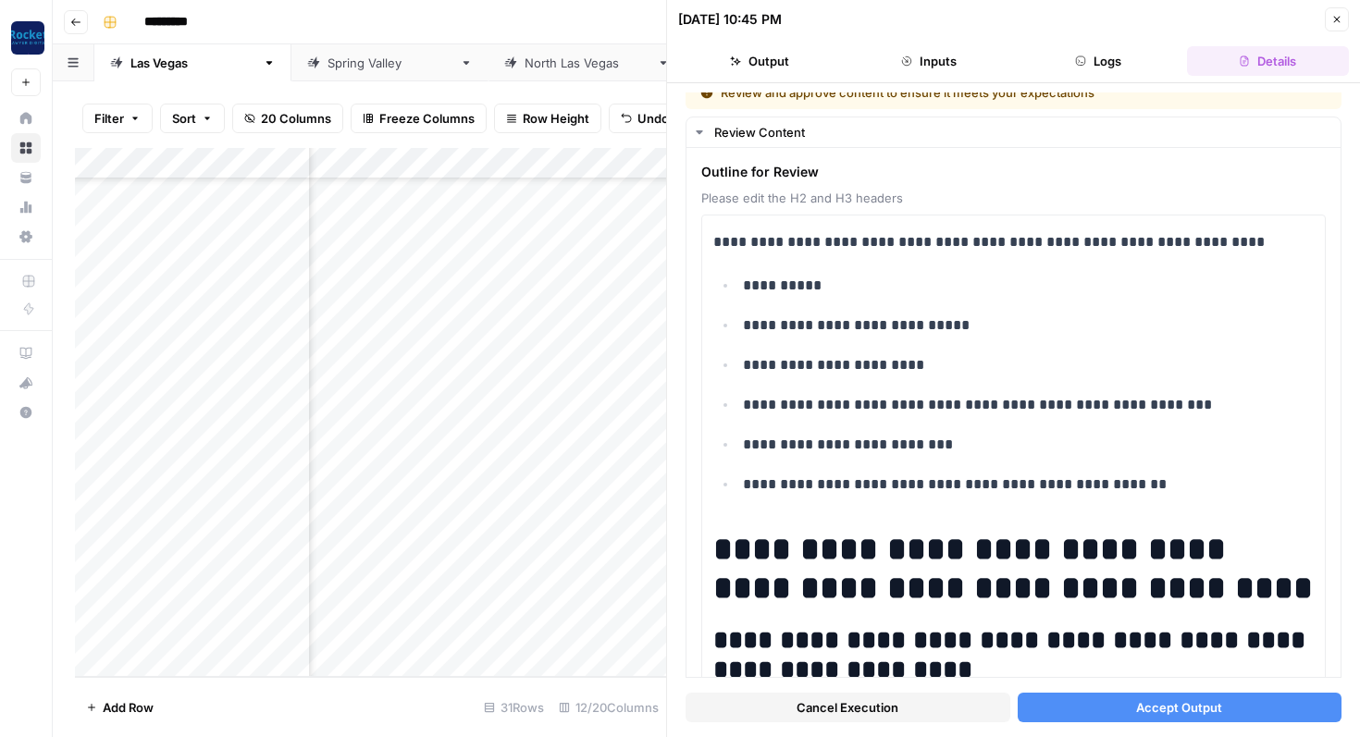
click at [1170, 709] on span "Accept Output" at bounding box center [1179, 708] width 86 height 19
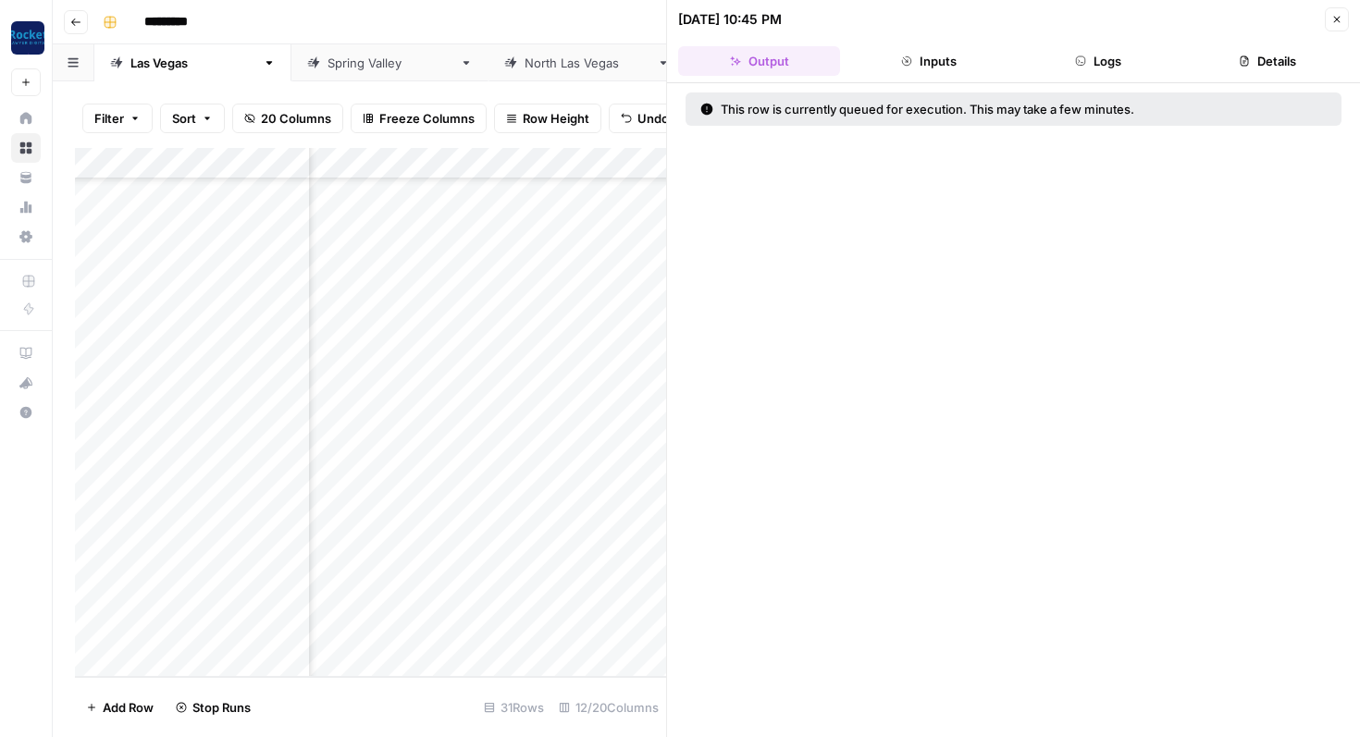
click at [1339, 12] on button "Close" at bounding box center [1337, 19] width 24 height 24
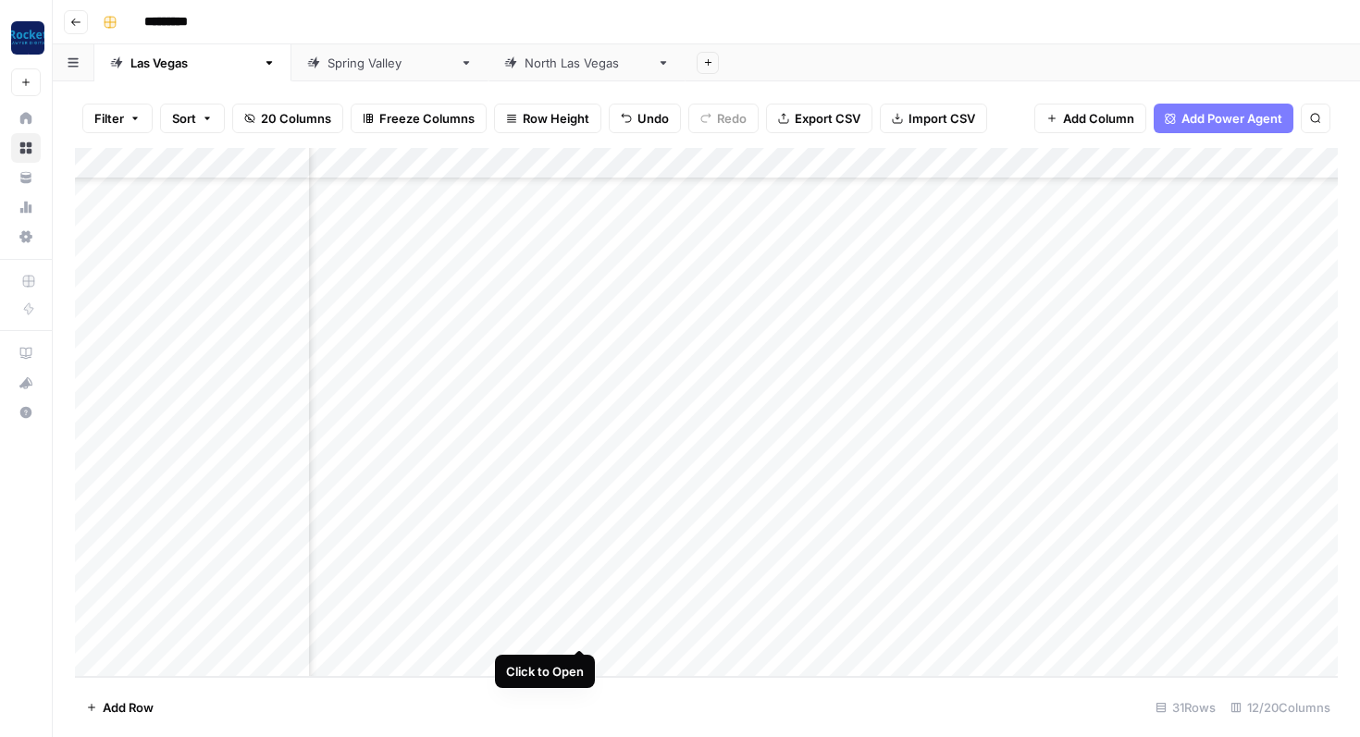
click at [580, 629] on div "Add Column" at bounding box center [706, 412] width 1263 height 529
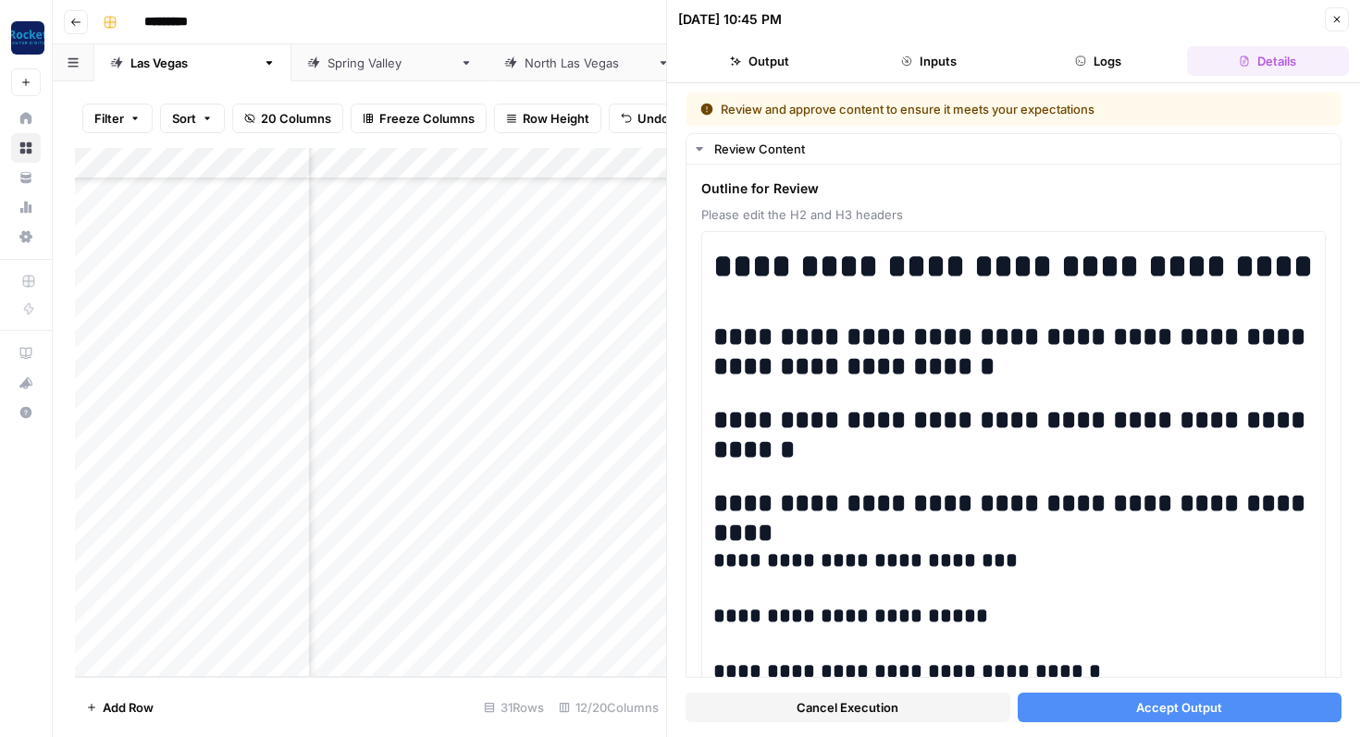
click at [1093, 706] on button "Accept Output" at bounding box center [1180, 708] width 325 height 30
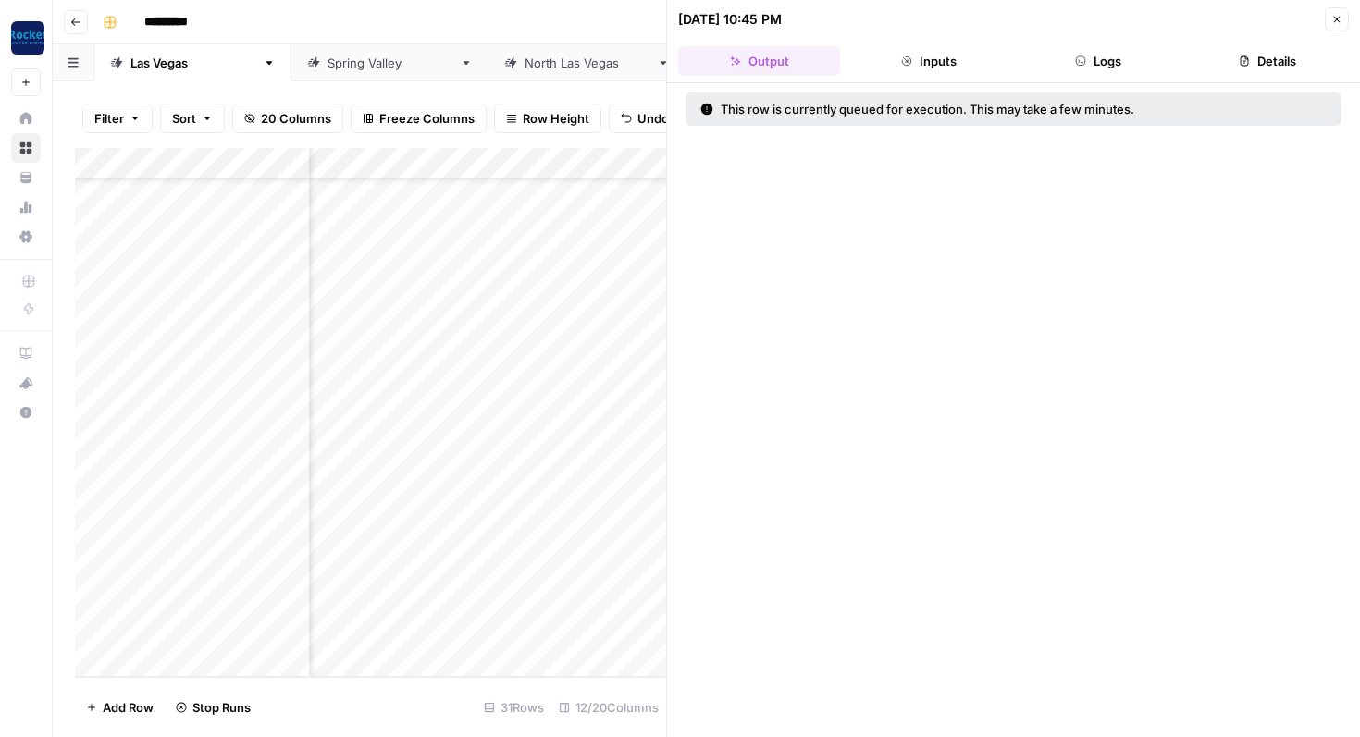
click at [1337, 19] on icon "button" at bounding box center [1337, 20] width 6 height 6
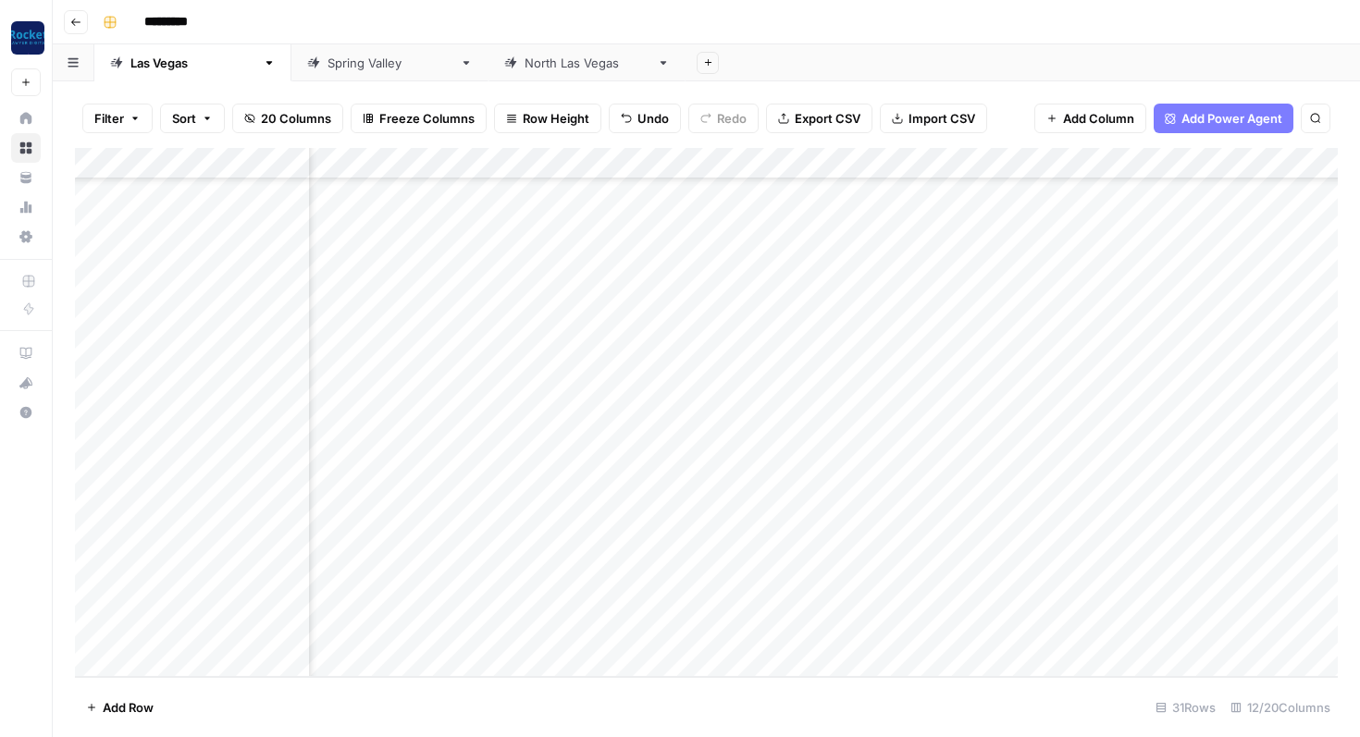
scroll to position [507, 681]
click at [816, 566] on div "Add Column" at bounding box center [706, 412] width 1263 height 529
click at [814, 596] on div "Add Column" at bounding box center [706, 412] width 1263 height 529
click at [815, 628] on div "Add Column" at bounding box center [706, 412] width 1263 height 529
